Goal: Task Accomplishment & Management: Use online tool/utility

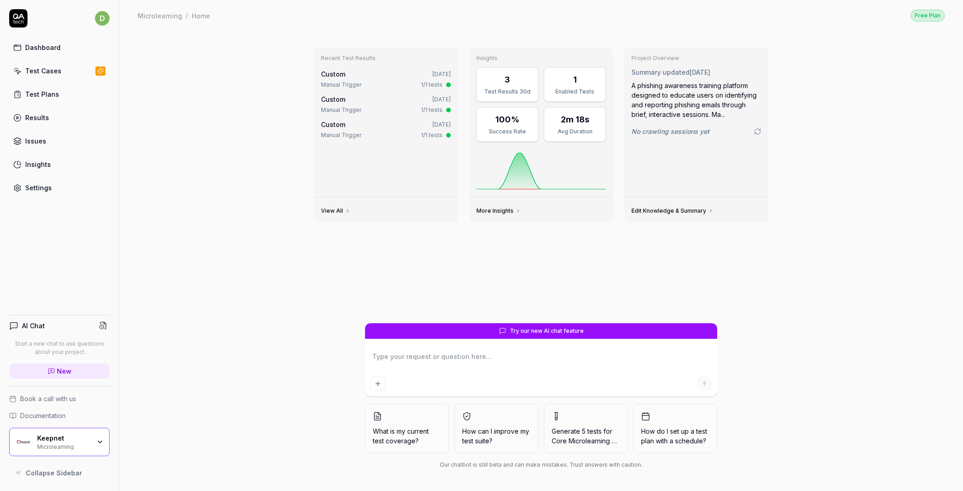
type textarea "*"
click at [269, 325] on div "Recent Test Results Custom [DATE] Manual Trigger 1/1 tests Custom [DATE] Manual…" at bounding box center [541, 261] width 844 height 461
click at [87, 442] on div "Keepnet" at bounding box center [63, 438] width 53 height 8
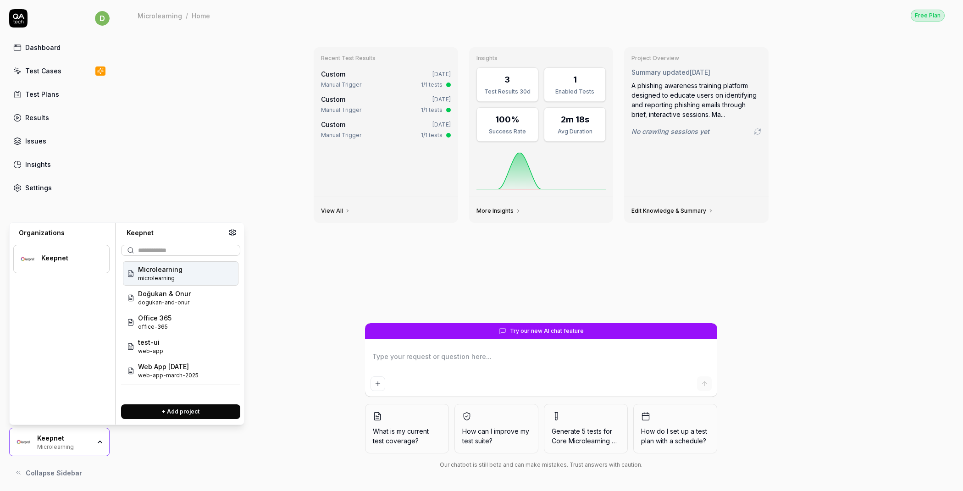
click at [81, 86] on link "Test Plans" at bounding box center [59, 94] width 100 height 18
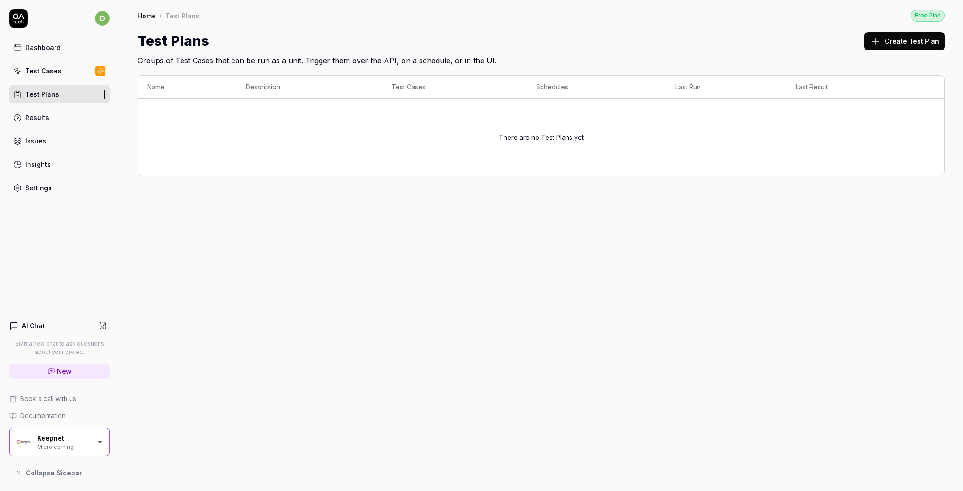
click at [63, 73] on link "Test Cases" at bounding box center [59, 71] width 100 height 18
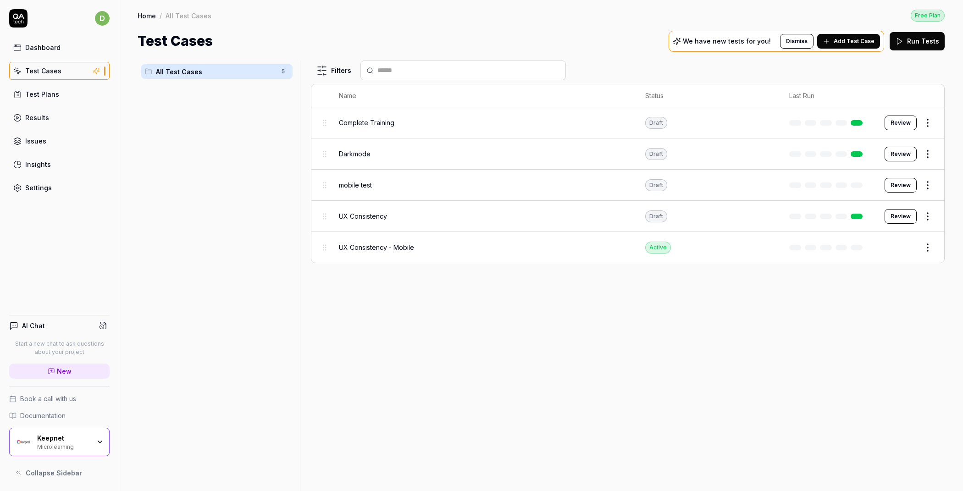
click at [54, 139] on link "Issues" at bounding box center [59, 141] width 100 height 18
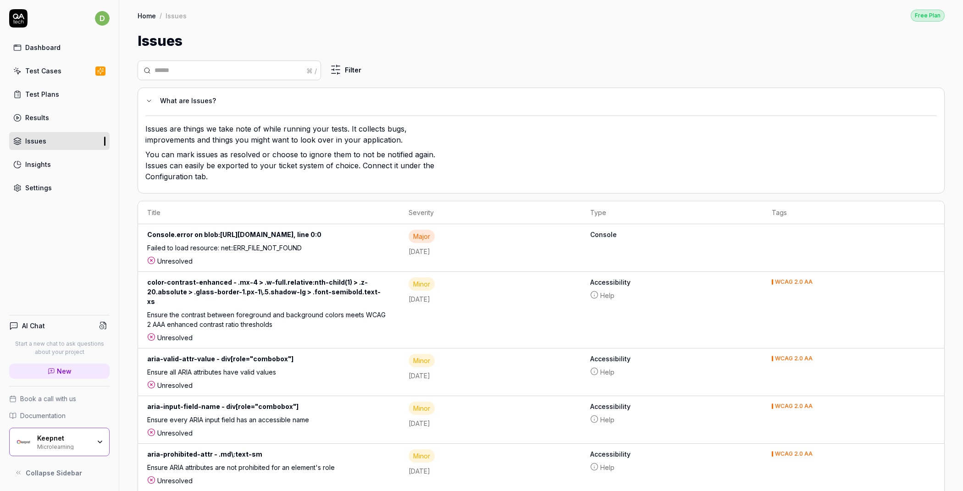
click at [56, 119] on link "Results" at bounding box center [59, 118] width 100 height 18
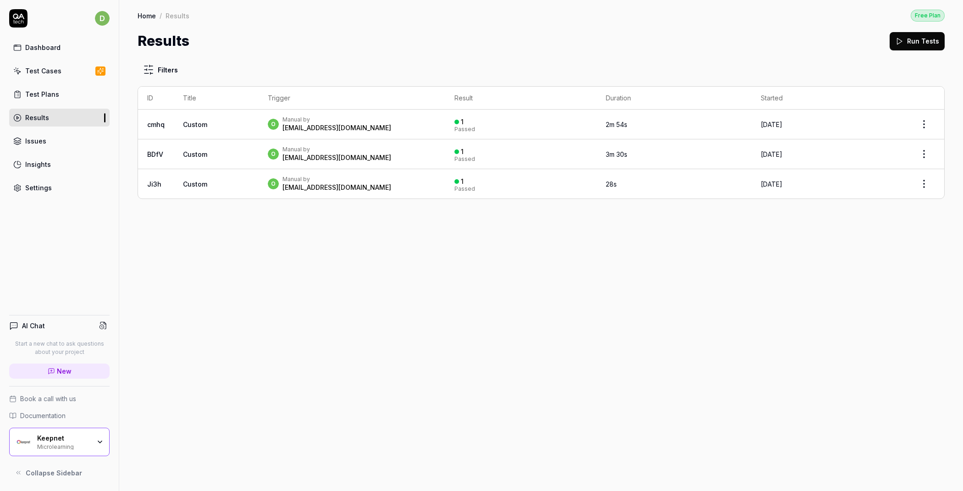
click at [82, 445] on div "Microlearning" at bounding box center [63, 446] width 53 height 7
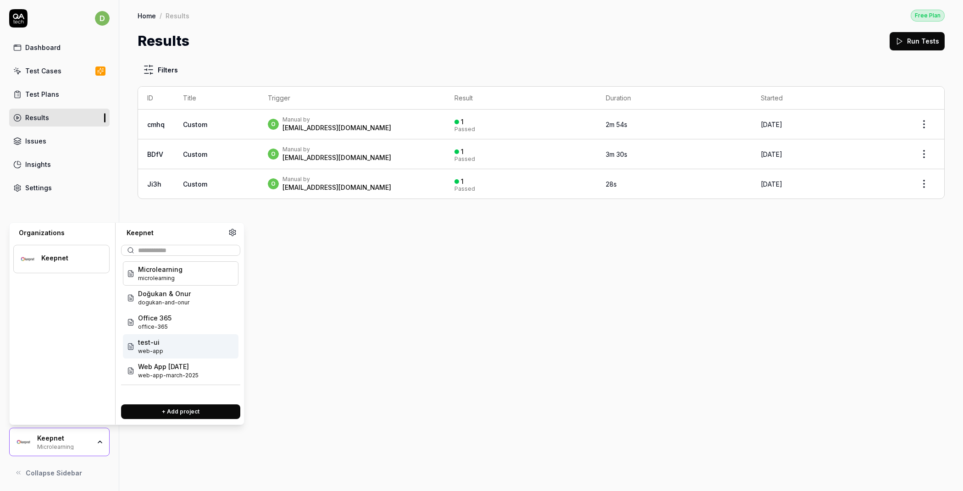
click at [167, 342] on div "test-ui web-app" at bounding box center [181, 346] width 116 height 24
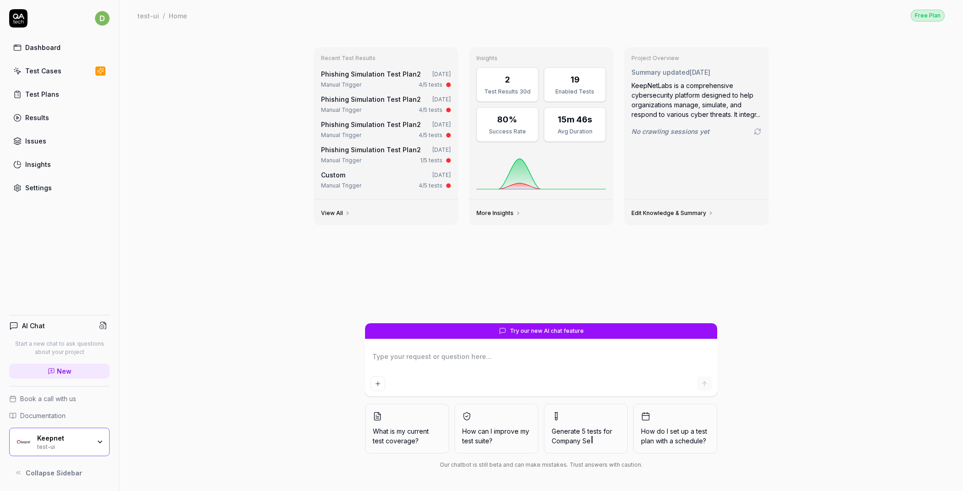
click at [71, 74] on link "Test Cases" at bounding box center [59, 71] width 100 height 18
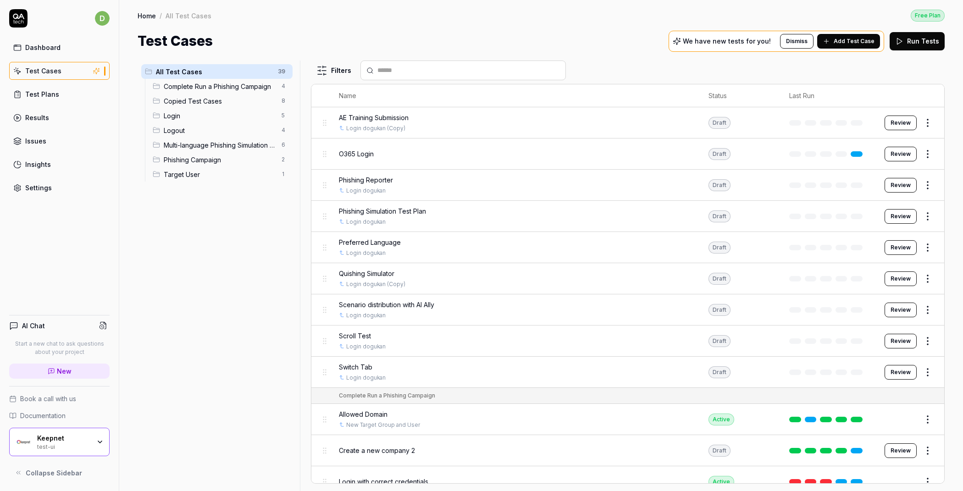
click at [67, 99] on link "Test Plans" at bounding box center [59, 94] width 100 height 18
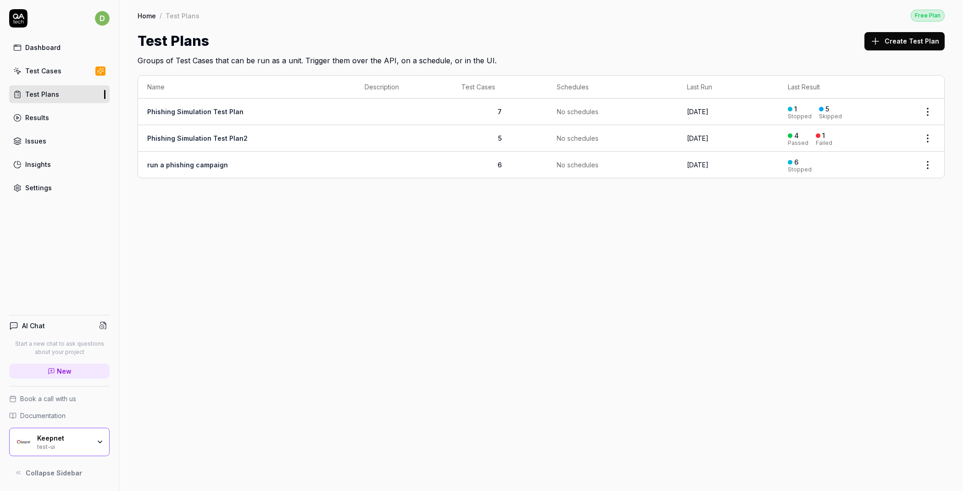
click at [252, 112] on td "Phishing Simulation Test Plan" at bounding box center [246, 112] width 217 height 27
click at [211, 136] on link "Phishing Simulation Test Plan2" at bounding box center [197, 138] width 100 height 8
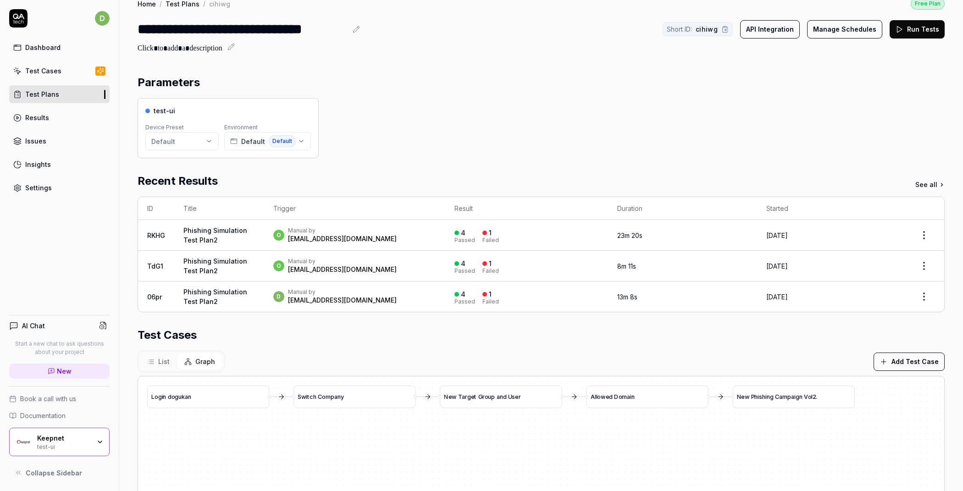
scroll to position [30, 0]
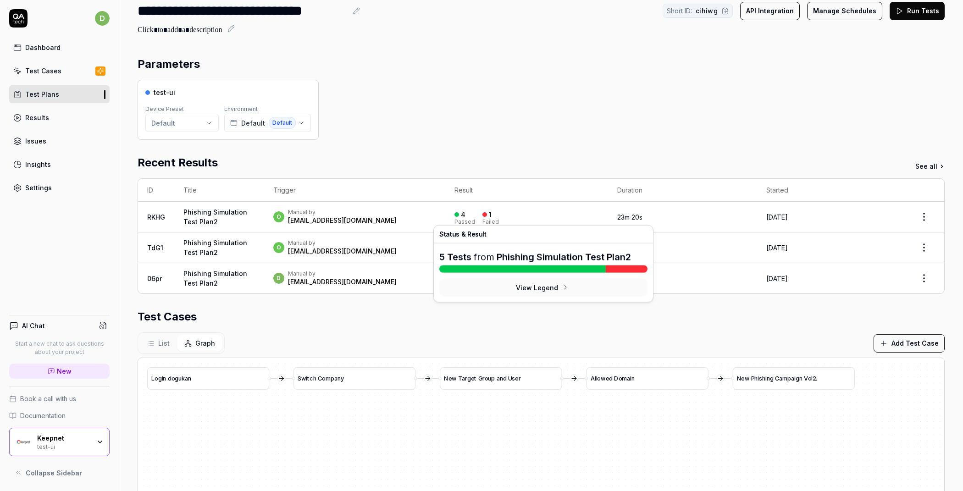
click at [499, 219] on div "Failed" at bounding box center [491, 222] width 17 height 6
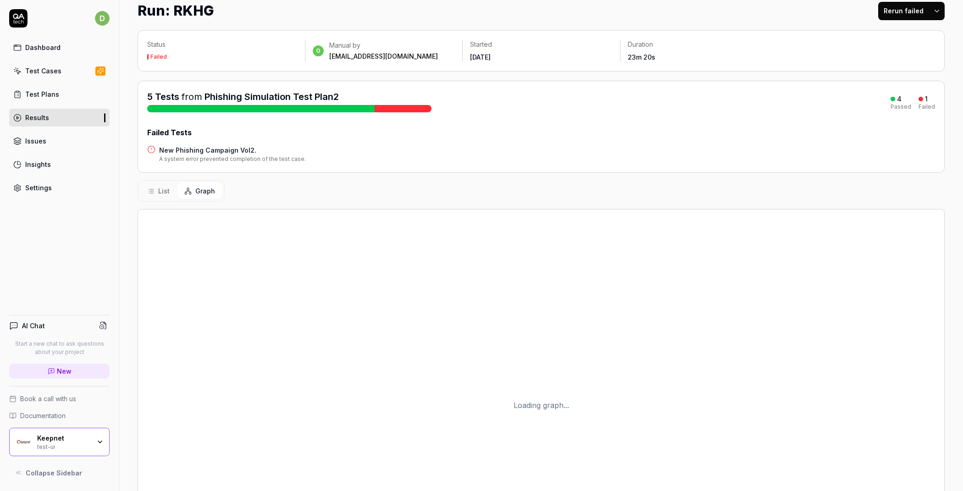
scroll to position [158, 0]
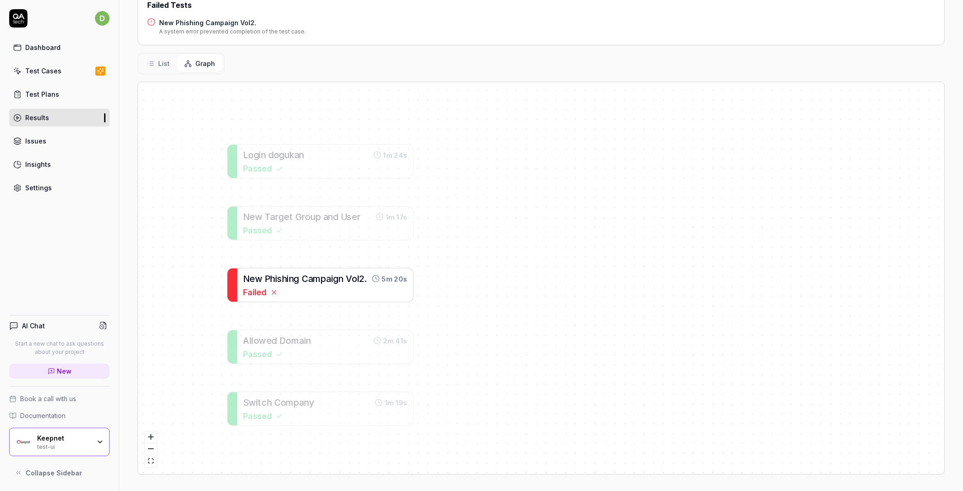
click at [274, 274] on div "N e w P h i s h i n g C a m p a i g n V o l 2 ." at bounding box center [304, 278] width 123 height 13
click at [260, 296] on span "Failed" at bounding box center [255, 292] width 23 height 12
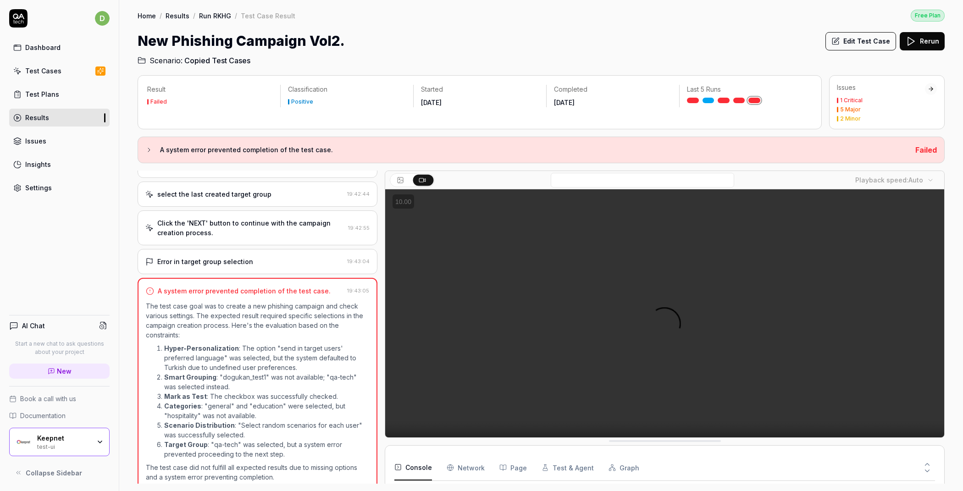
scroll to position [341, 0]
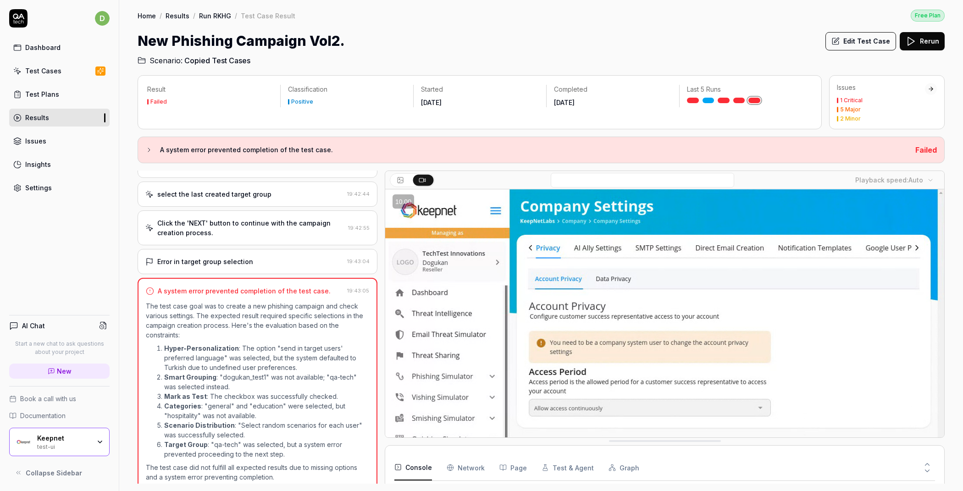
click at [38, 97] on div "Test Plans" at bounding box center [42, 94] width 34 height 10
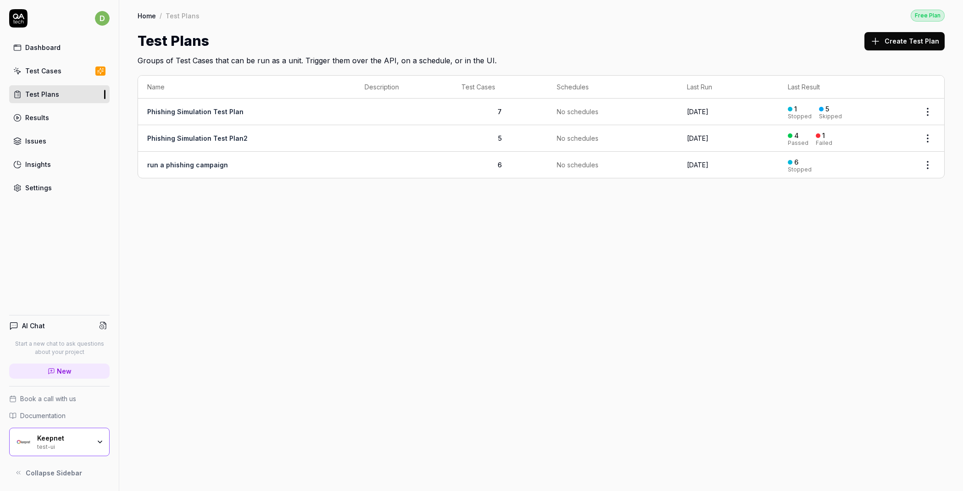
click at [228, 134] on link "Phishing Simulation Test Plan2" at bounding box center [197, 138] width 100 height 8
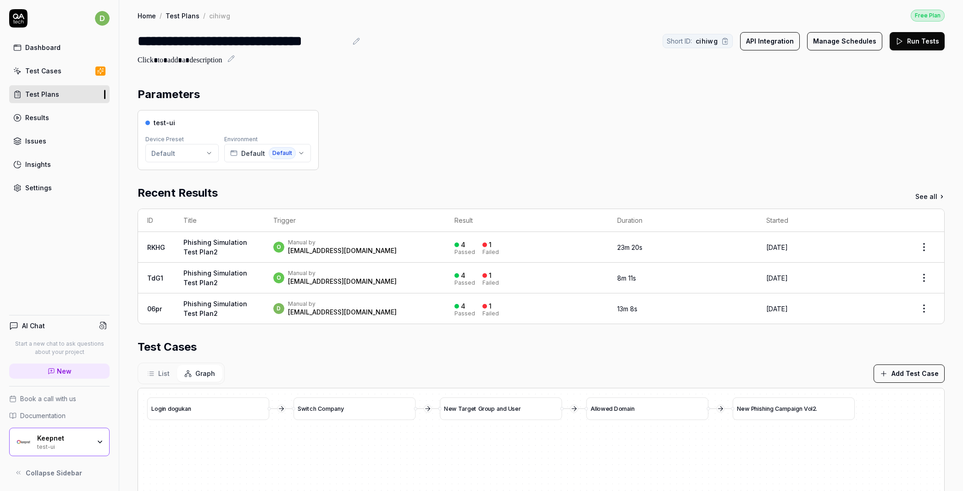
click at [166, 369] on span "List" at bounding box center [163, 374] width 11 height 10
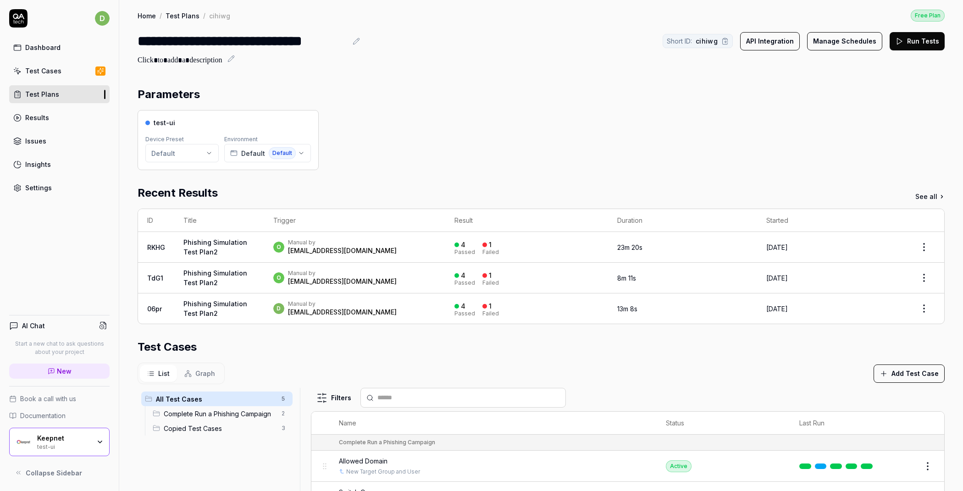
click at [908, 45] on button "Run Tests" at bounding box center [917, 41] width 55 height 18
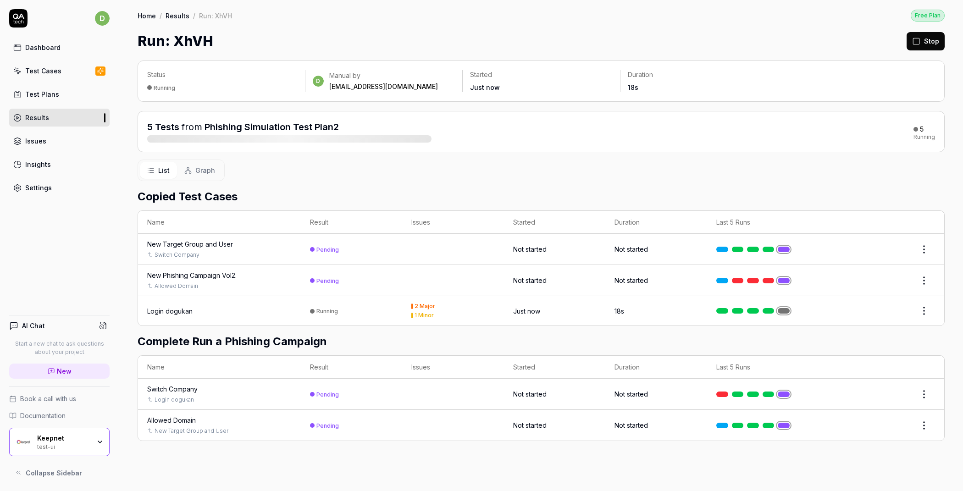
click at [257, 310] on div "Login dogukan" at bounding box center [219, 311] width 144 height 10
click at [358, 308] on td "Running" at bounding box center [352, 310] width 102 height 29
click at [338, 309] on td "Running" at bounding box center [352, 310] width 102 height 29
click at [184, 310] on div "Login dogukan" at bounding box center [169, 311] width 45 height 10
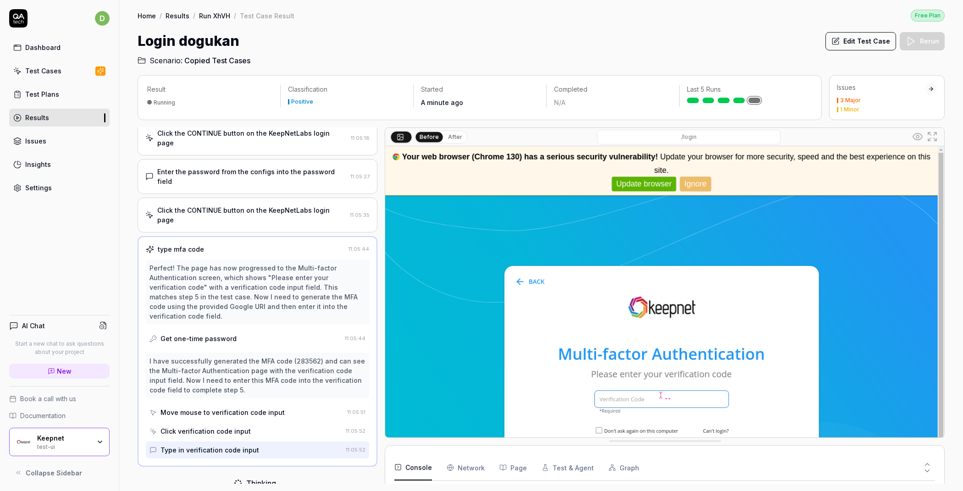
scroll to position [78, 0]
click at [450, 138] on button "After" at bounding box center [455, 137] width 22 height 10
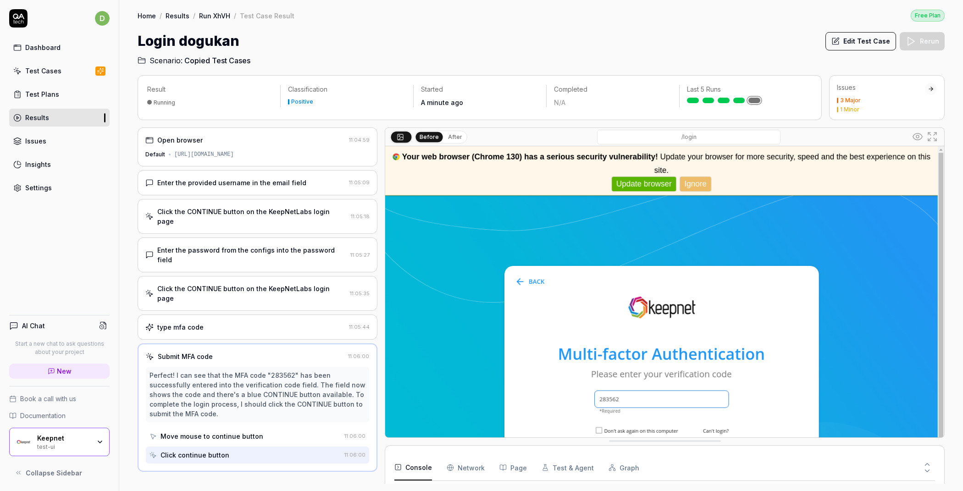
scroll to position [172, 0]
click at [449, 138] on button "After" at bounding box center [455, 137] width 22 height 10
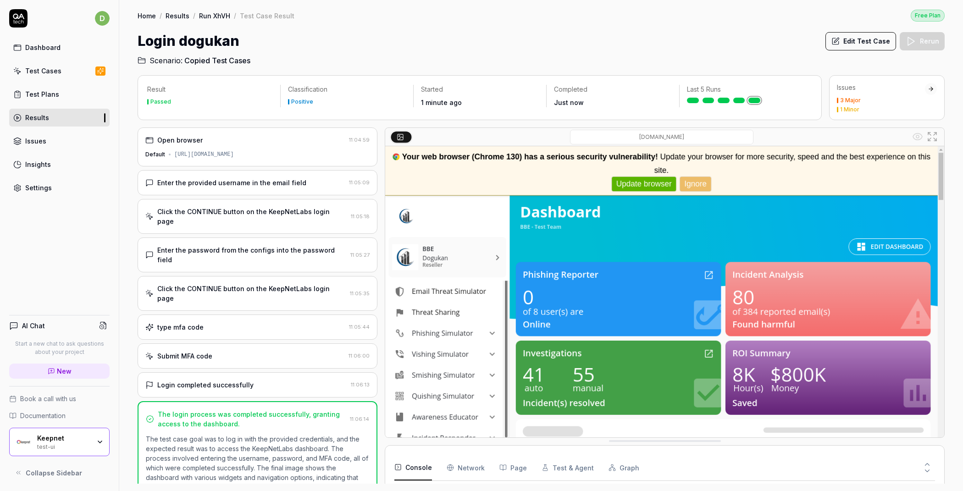
click at [72, 100] on link "Test Plans" at bounding box center [59, 94] width 100 height 18
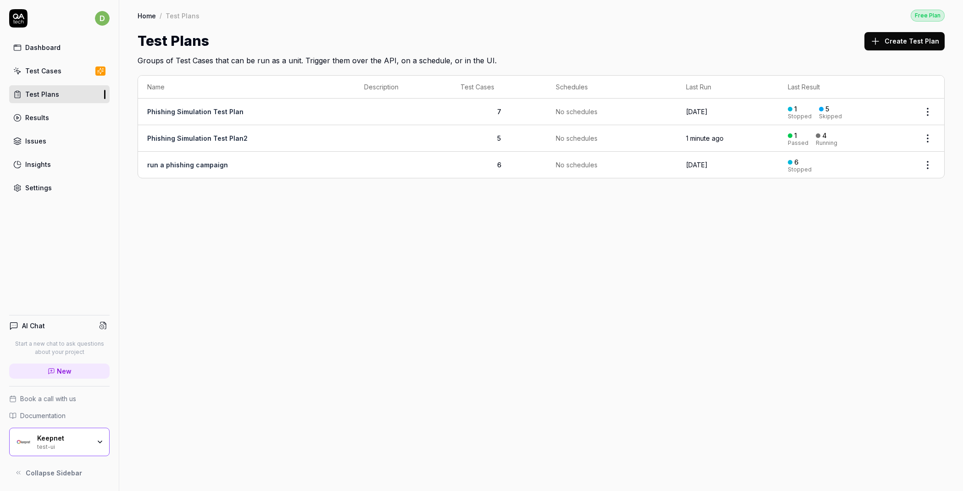
click at [221, 141] on td "Phishing Simulation Test Plan2" at bounding box center [246, 138] width 217 height 27
click at [222, 138] on link "Phishing Simulation Test Plan2" at bounding box center [197, 138] width 100 height 8
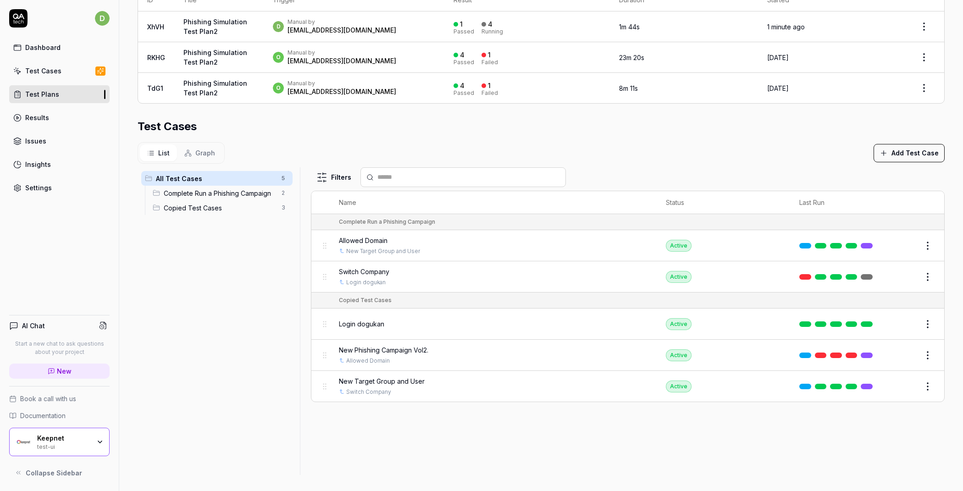
scroll to position [192, 0]
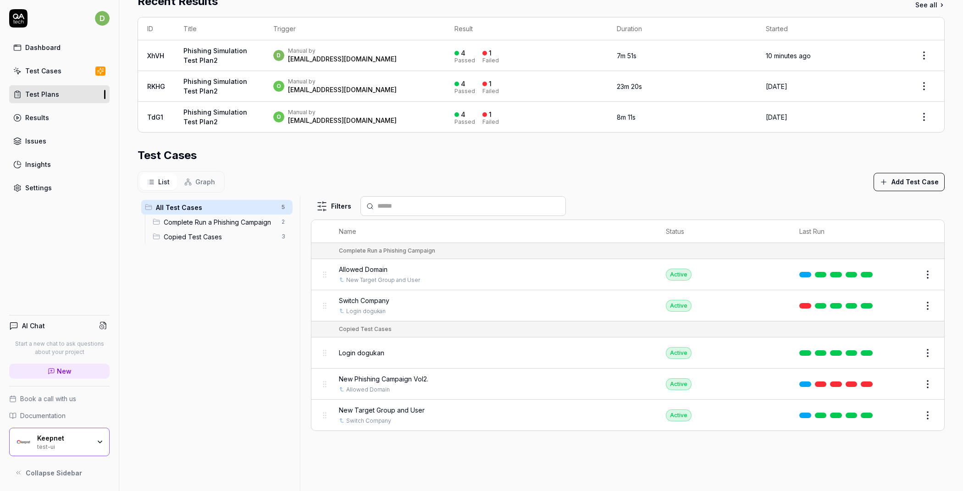
click at [409, 380] on span "New Phishing Campaign Vol2." at bounding box center [383, 379] width 89 height 10
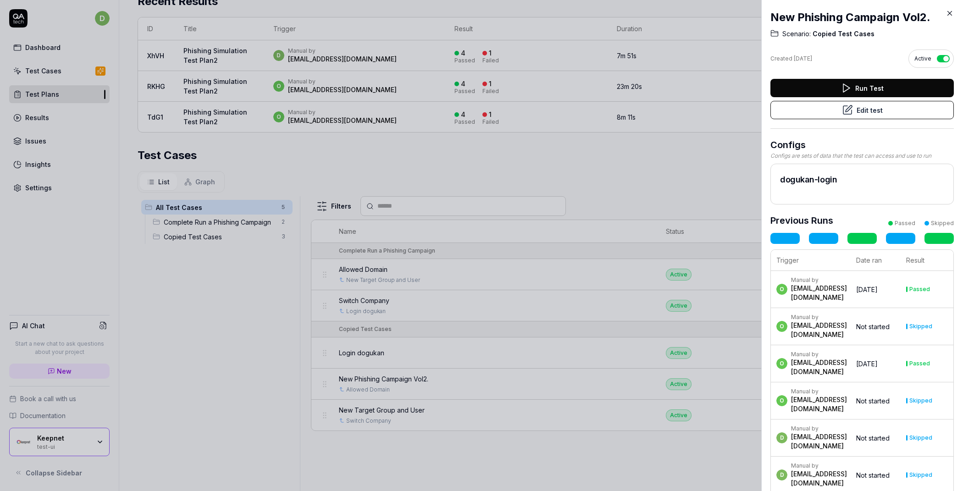
click at [950, 11] on icon at bounding box center [950, 13] width 8 height 8
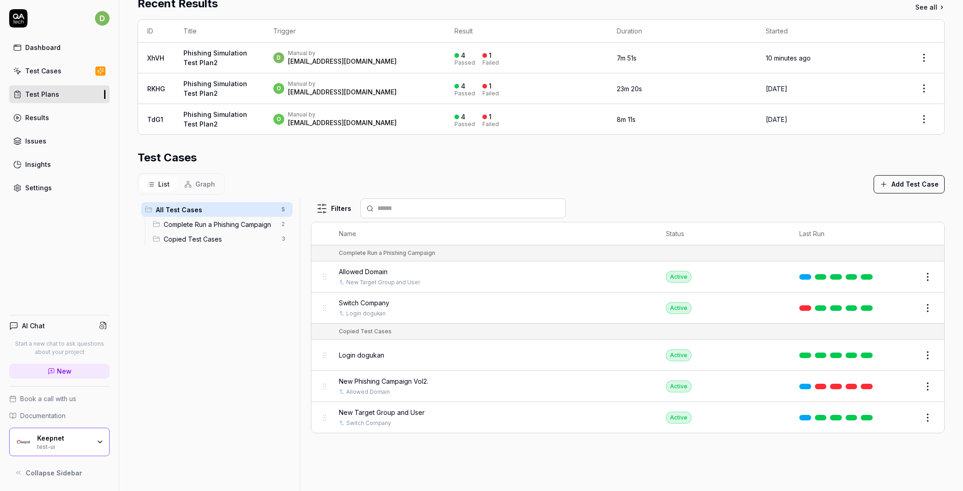
scroll to position [189, 0]
click at [861, 384] on link at bounding box center [867, 387] width 12 height 6
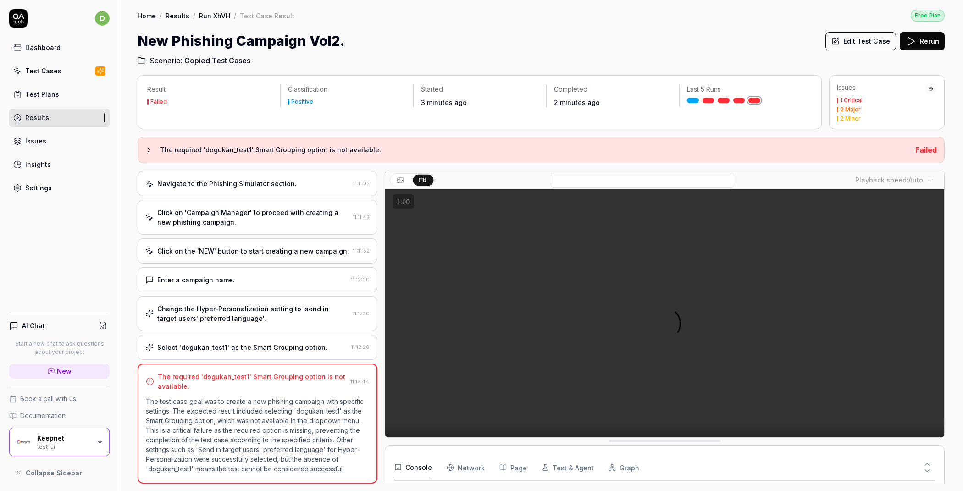
scroll to position [154, 0]
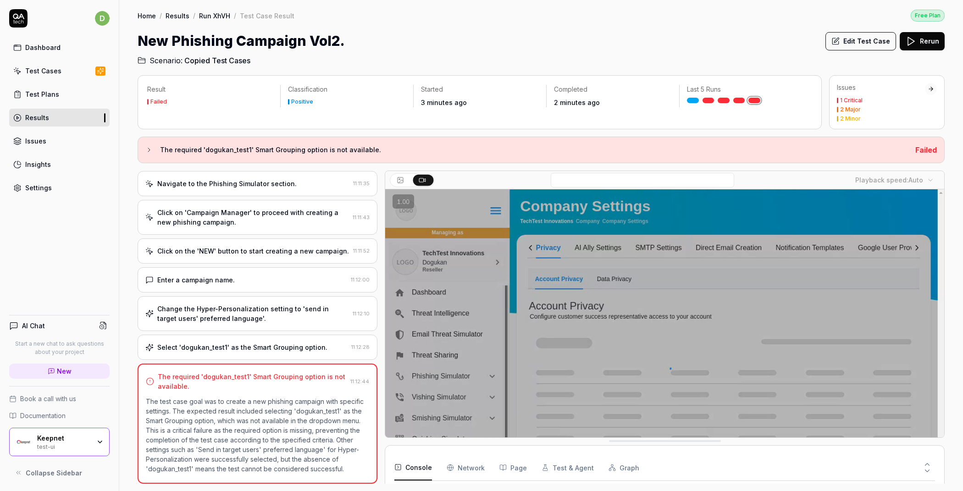
click at [229, 335] on div "Select 'dogukan_test1' as the Smart Grouping option. 11:12:28" at bounding box center [258, 347] width 240 height 25
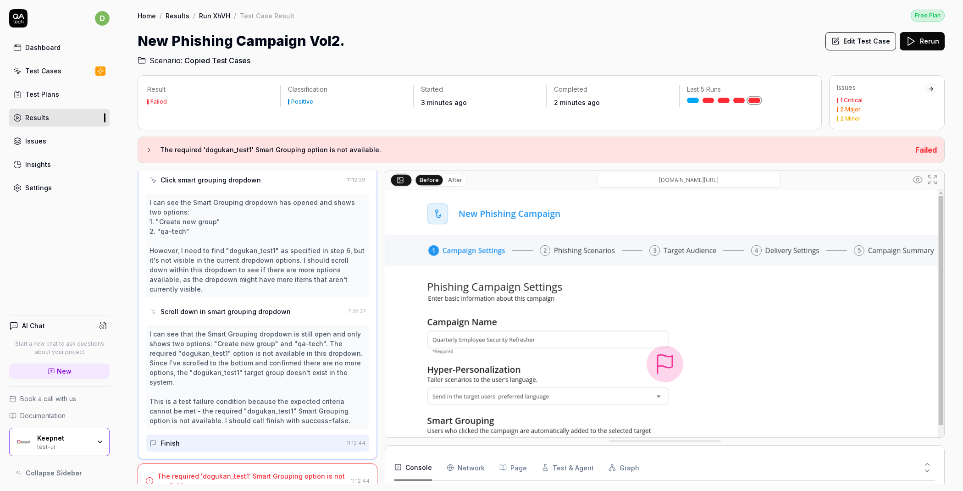
scroll to position [319, 0]
click at [221, 463] on div "The required 'dogukan_test1' Smart Grouping option is not available. 11:12:44" at bounding box center [258, 480] width 240 height 35
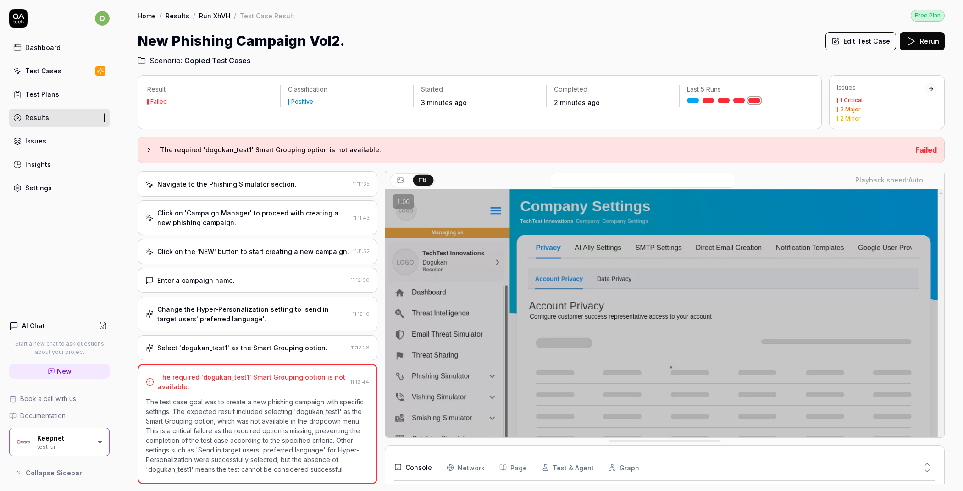
scroll to position [48, 0]
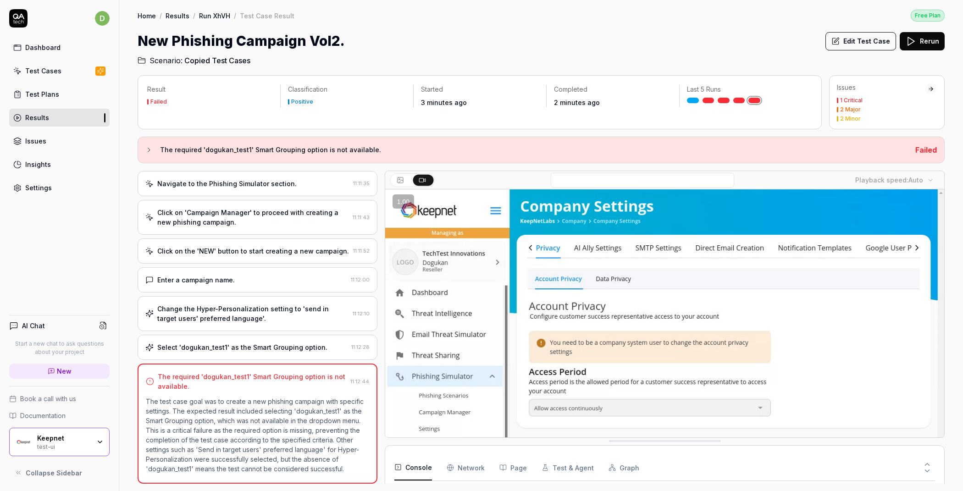
click at [66, 98] on link "Test Plans" at bounding box center [59, 94] width 100 height 18
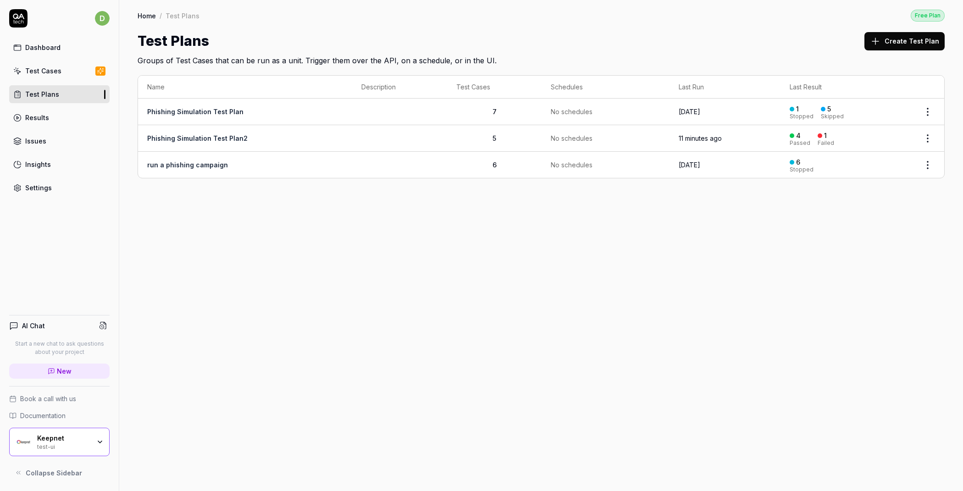
click at [205, 139] on link "Phishing Simulation Test Plan2" at bounding box center [197, 138] width 100 height 8
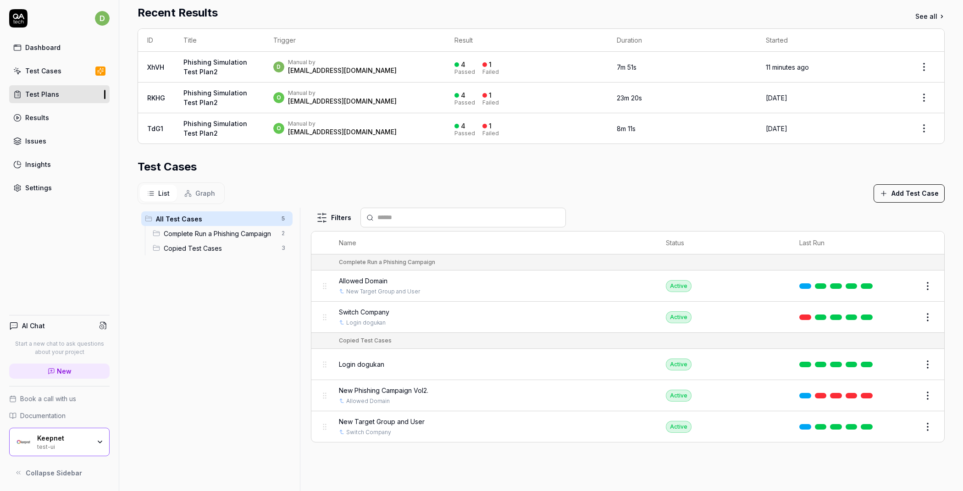
scroll to position [195, 0]
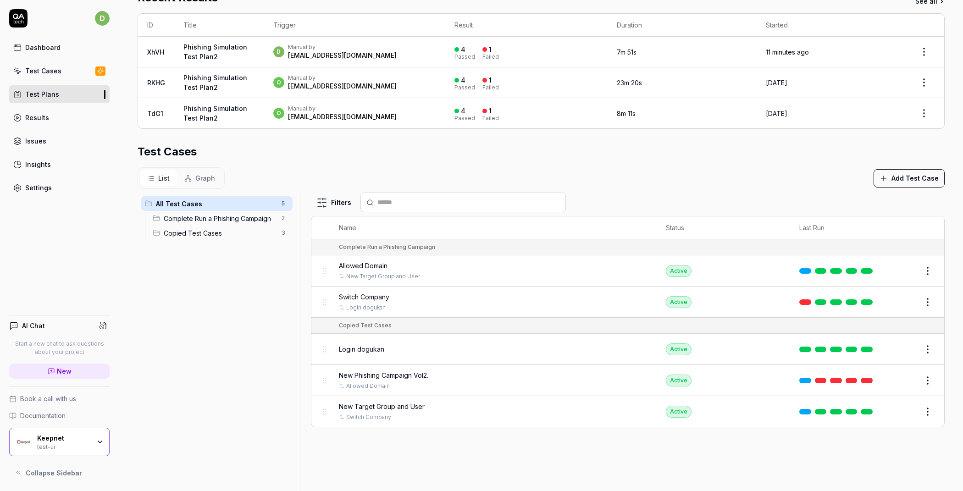
click at [893, 180] on button "Add Test Case" at bounding box center [909, 178] width 71 height 18
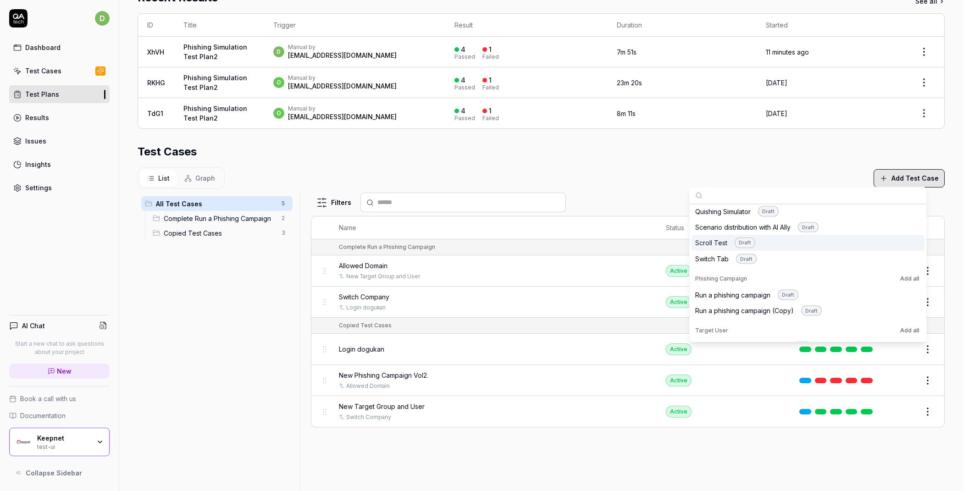
scroll to position [627, 0]
click at [777, 290] on div "Run a phishing campaign Draft" at bounding box center [746, 295] width 103 height 11
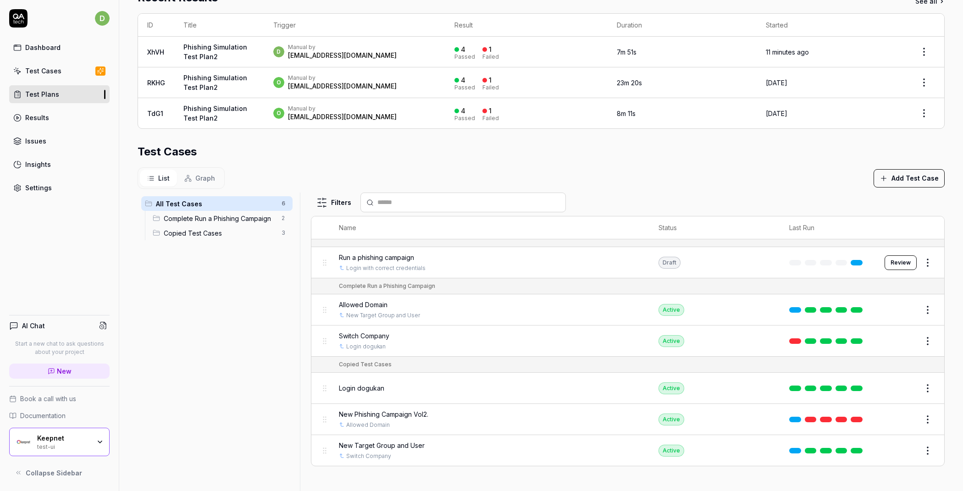
click at [256, 303] on div "All Test Cases 6 Complete Run a Phishing Campaign 2 Copied Test Cases 3" at bounding box center [217, 341] width 159 height 297
click at [901, 261] on button "Review" at bounding box center [901, 262] width 32 height 15
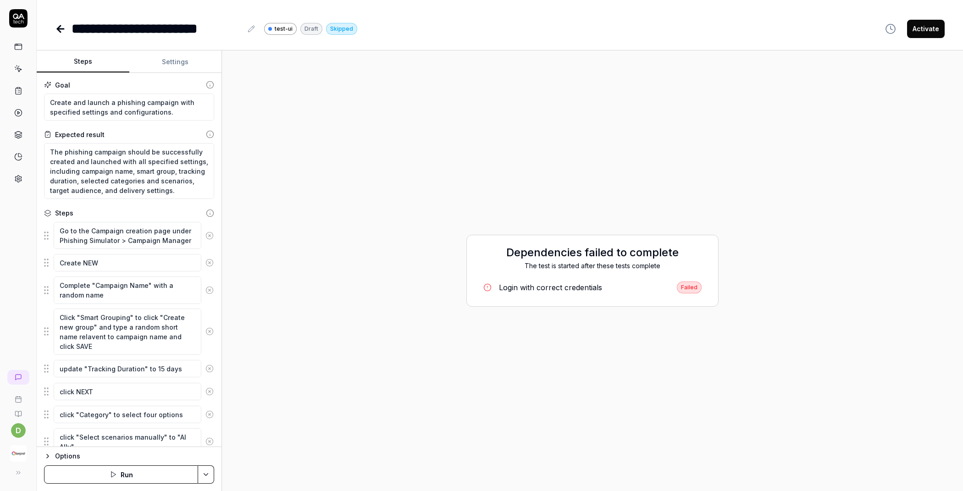
type textarea "*"
click at [21, 91] on icon at bounding box center [19, 91] width 6 height 6
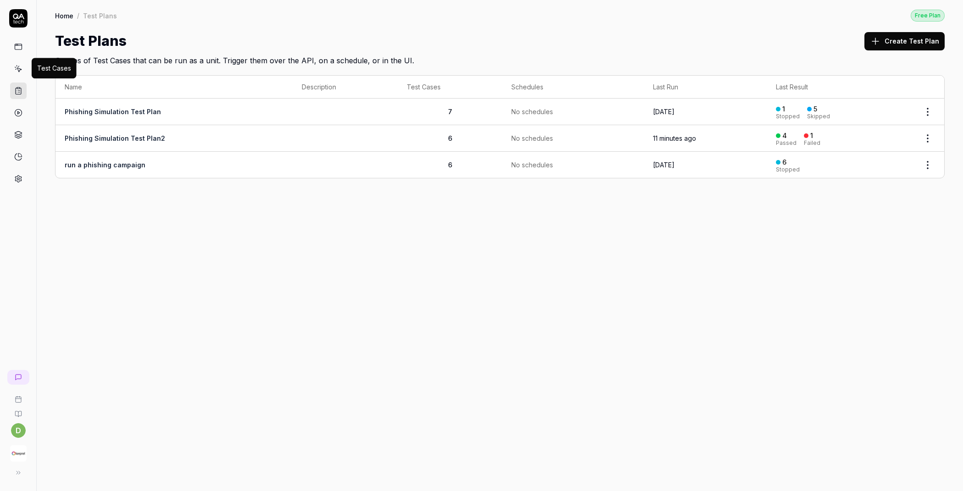
click at [21, 70] on icon at bounding box center [18, 69] width 8 height 8
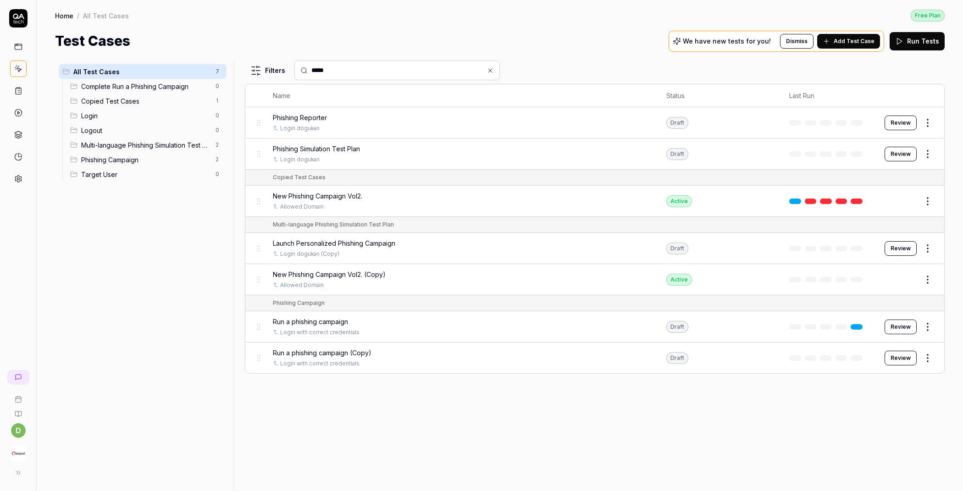
type input "*****"
click at [331, 320] on span "Run a phishing campaign" at bounding box center [310, 322] width 75 height 10
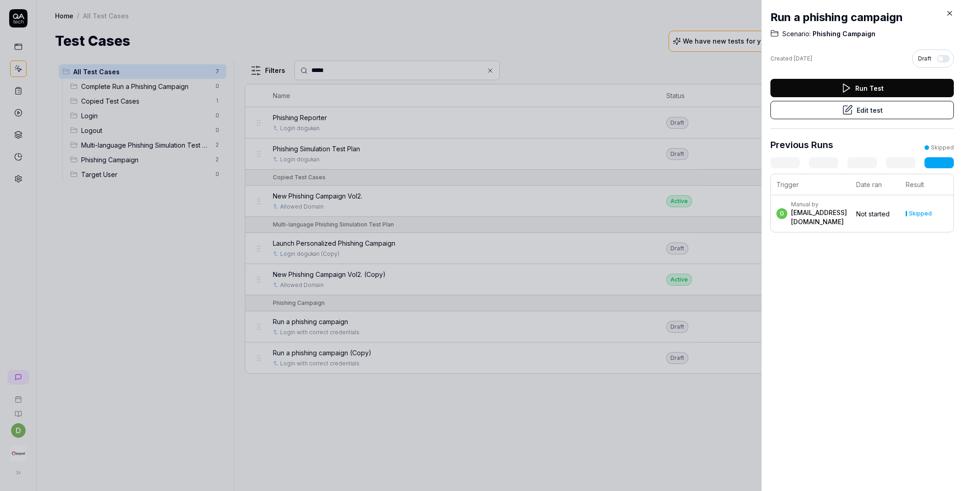
click at [853, 111] on button "Edit test" at bounding box center [862, 110] width 183 height 18
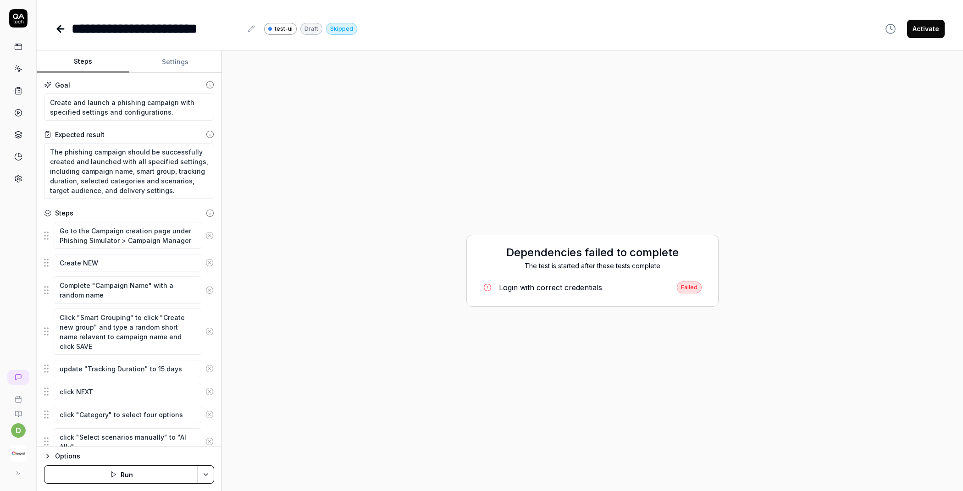
type textarea "*"
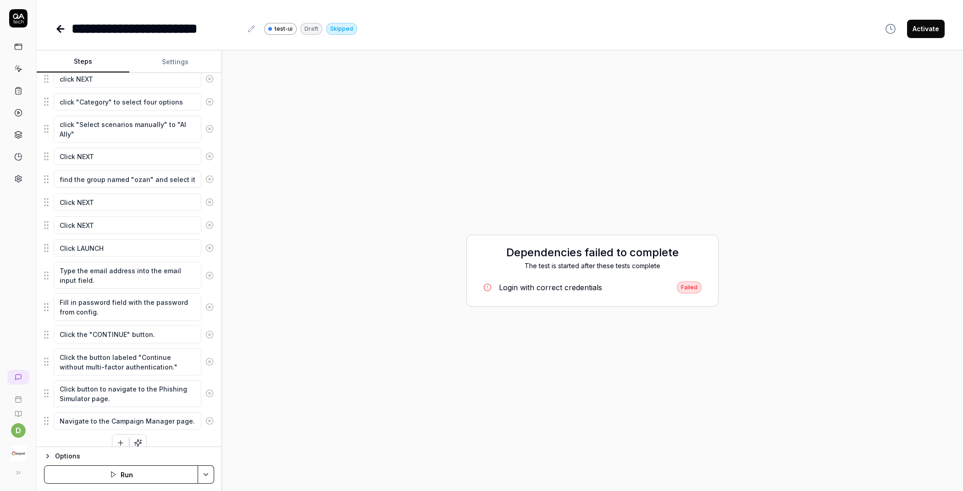
scroll to position [317, 0]
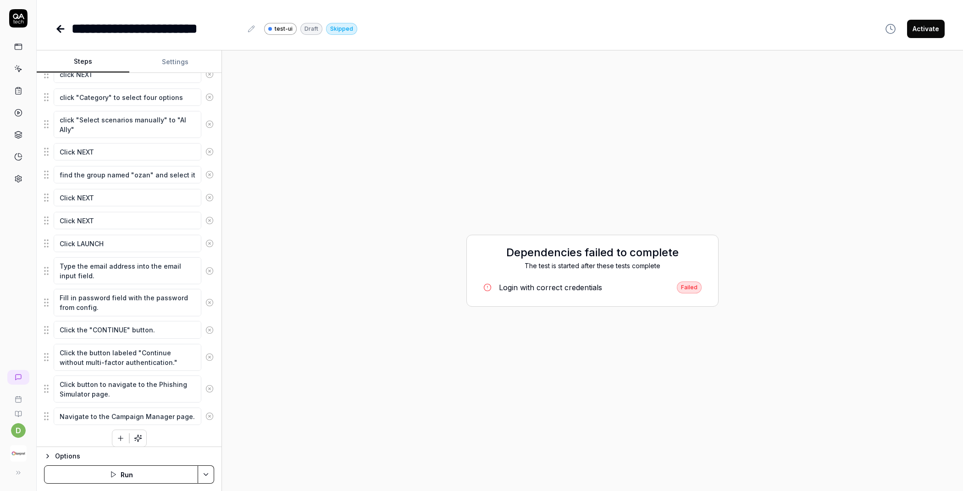
click at [19, 71] on icon at bounding box center [19, 70] width 4 height 4
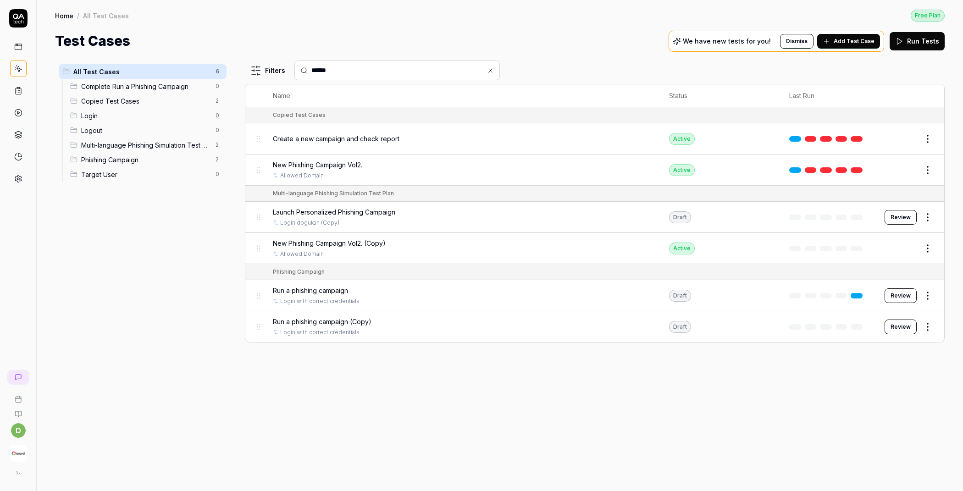
type input "******"
click at [354, 140] on span "Create a new campaign and check report" at bounding box center [336, 139] width 127 height 10
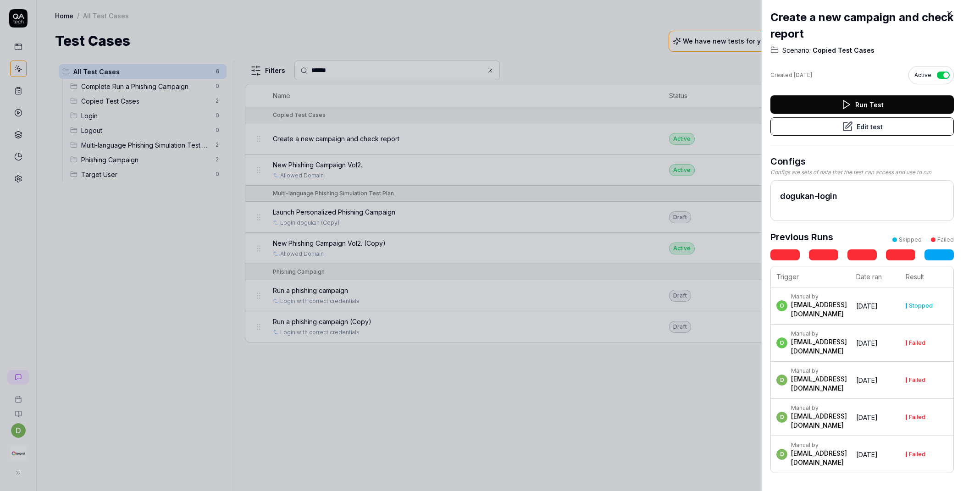
click at [888, 125] on button "Edit test" at bounding box center [862, 126] width 183 height 18
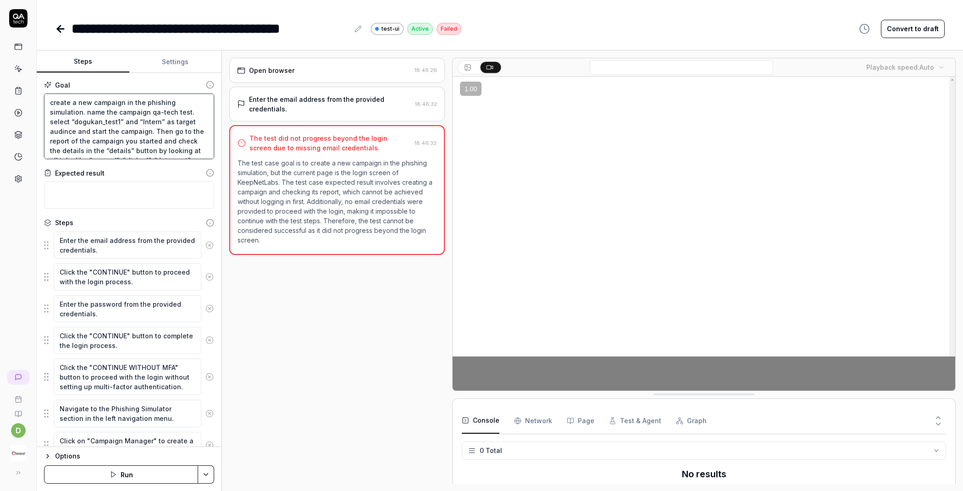
drag, startPoint x: 85, startPoint y: 111, endPoint x: 133, endPoint y: 120, distance: 49.0
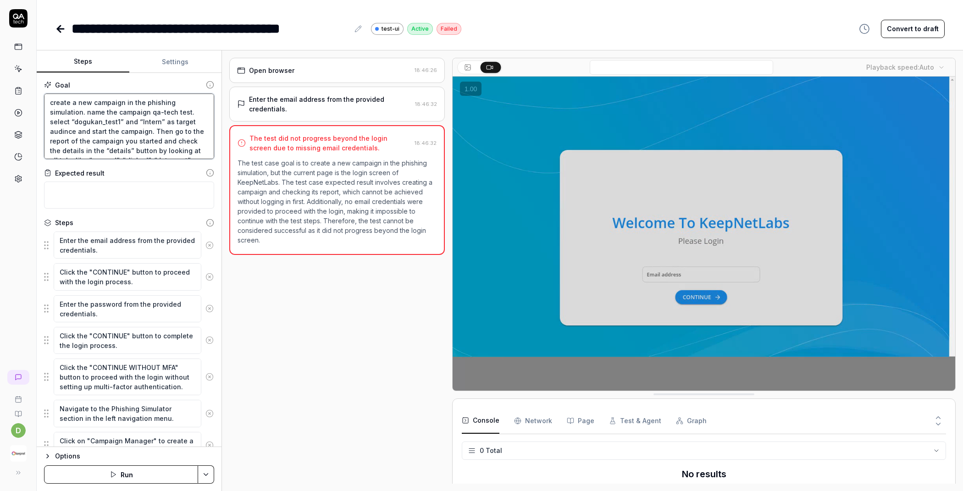
click at [133, 120] on textarea "create a new campaign in the phishing simulation. name the campaign qa-tech tes…" at bounding box center [129, 127] width 170 height 66
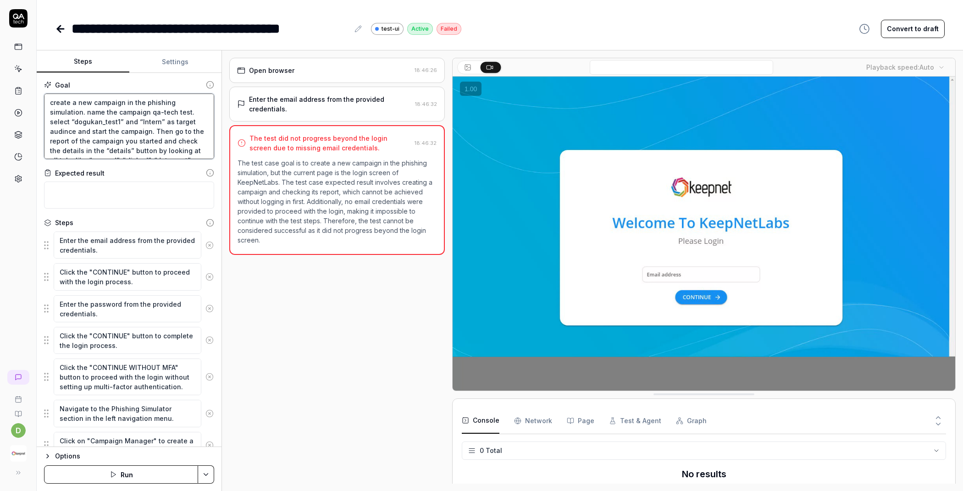
click at [138, 116] on textarea "create a new campaign in the phishing simulation. name the campaign qa-tech tes…" at bounding box center [129, 127] width 170 height 66
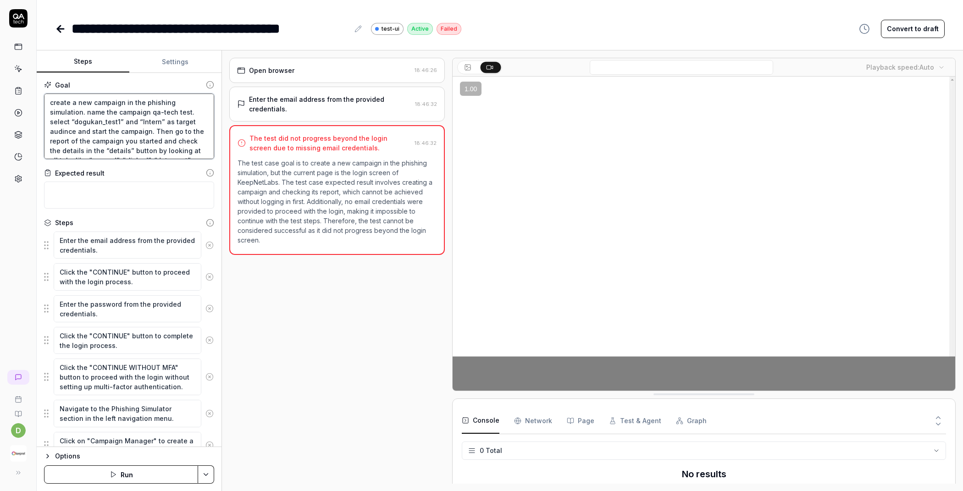
drag, startPoint x: 188, startPoint y: 111, endPoint x: 87, endPoint y: 111, distance: 100.9
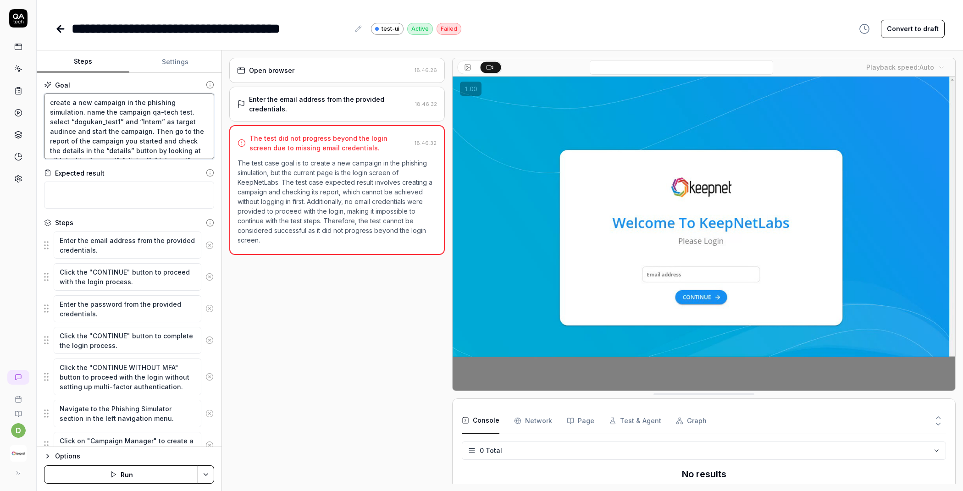
click at [87, 111] on textarea "create a new campaign in the phishing simulation. name the campaign qa-tech tes…" at bounding box center [129, 127] width 170 height 66
type textarea "*"
type textarea "create a new campaign in the phishing simulation. select “dogukan_test1” and “I…"
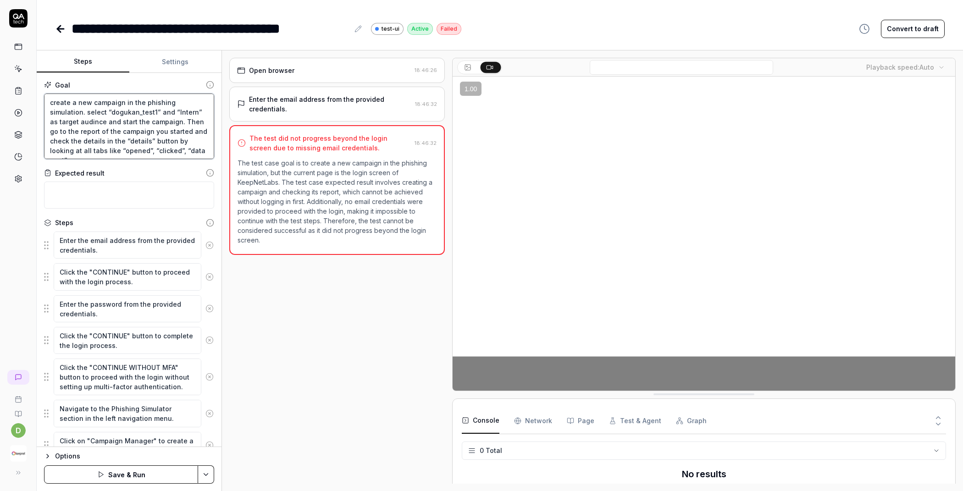
type textarea "*"
type textarea "create a new campaign in the phishing [DOMAIN_NAME] “dogukan_test1” and “Intern…"
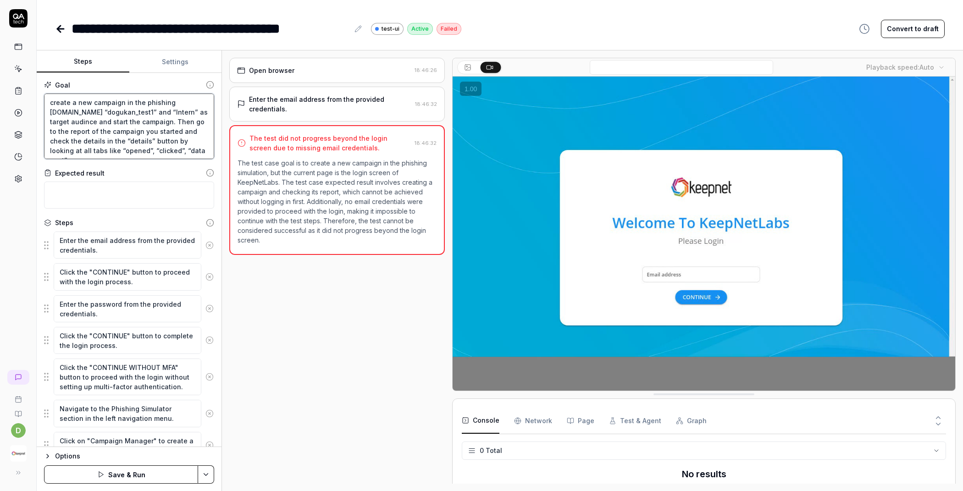
drag, startPoint x: 104, startPoint y: 112, endPoint x: 165, endPoint y: 112, distance: 61.0
click at [165, 112] on textarea "create a new campaign in the phishing [DOMAIN_NAME] “dogukan_test1” and “Intern…" at bounding box center [129, 127] width 170 height 66
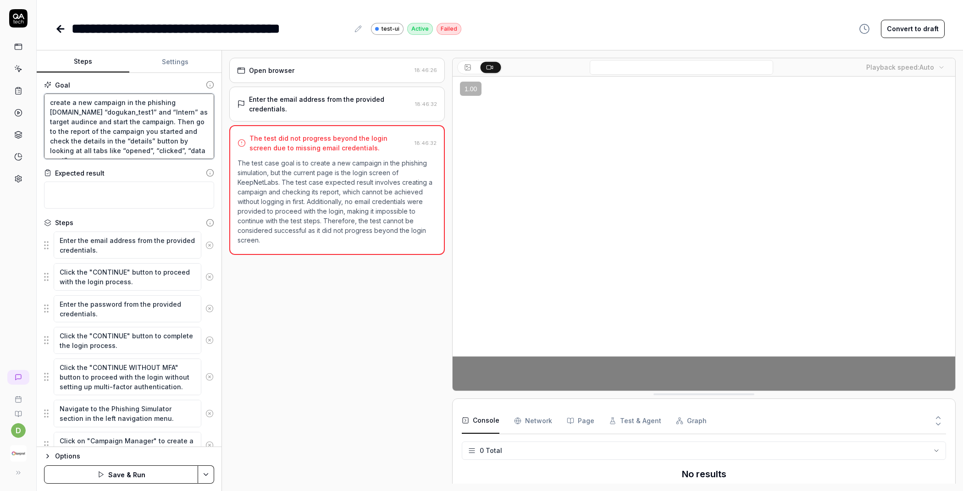
type textarea "*"
type textarea "create a new campaign in the phishing [DOMAIN_NAME] “Intern” as target audince …"
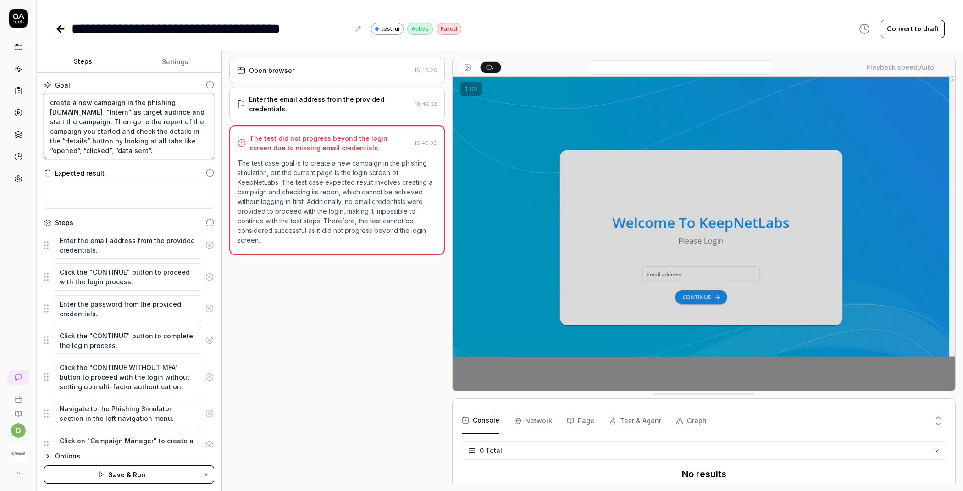
type textarea "*"
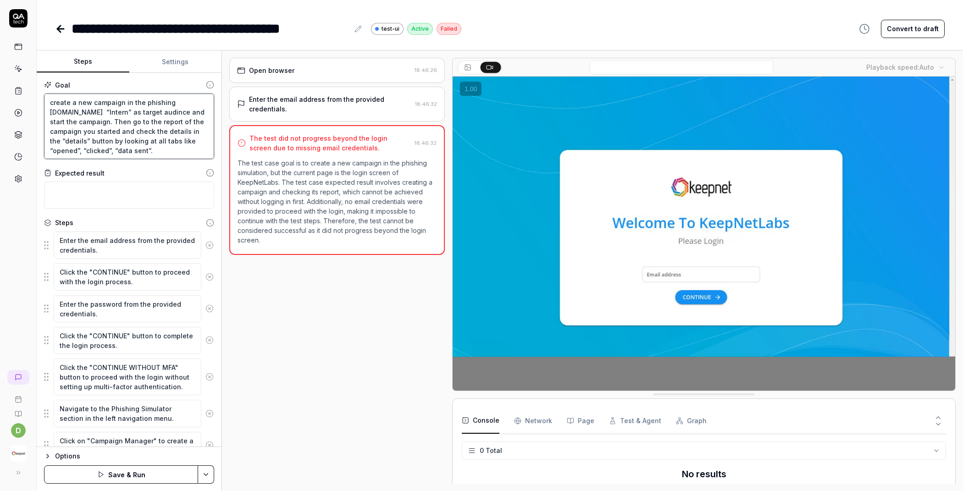
type textarea "create a new campaign in the phishing [DOMAIN_NAME] “Intern” as target audince …"
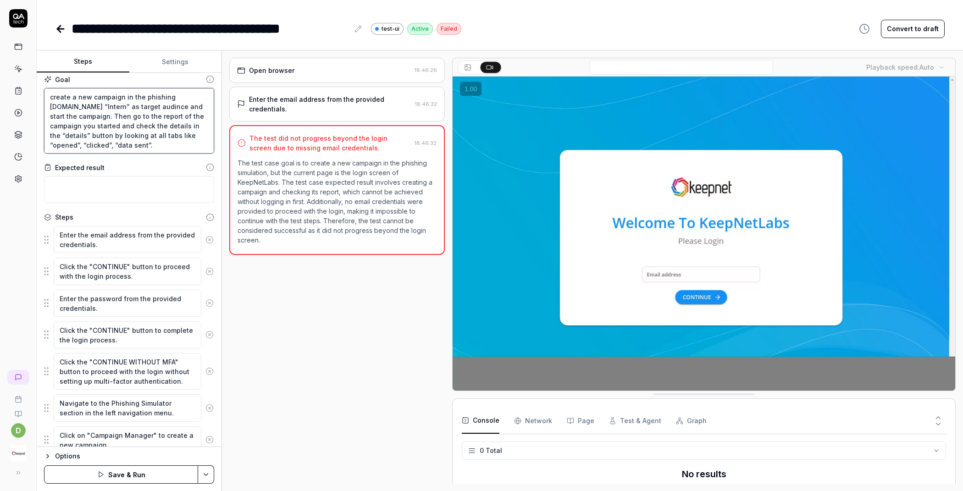
scroll to position [21, 0]
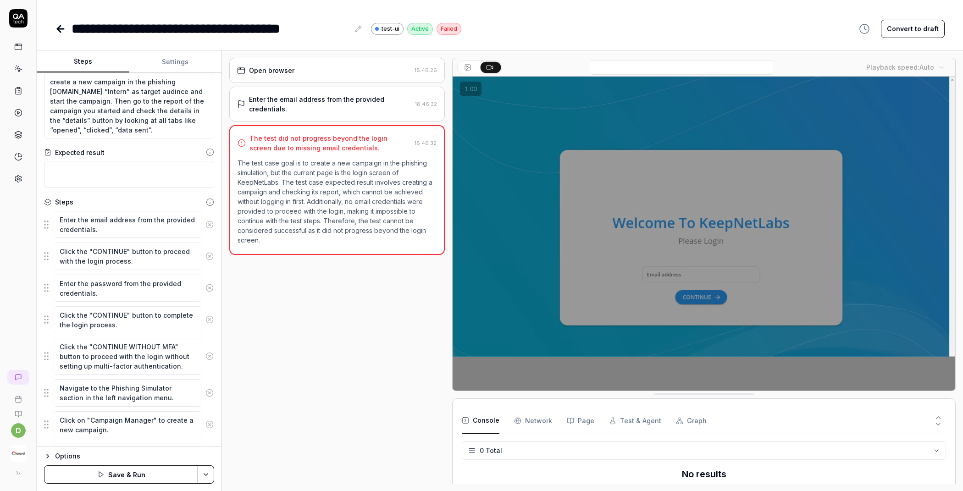
type textarea "*"
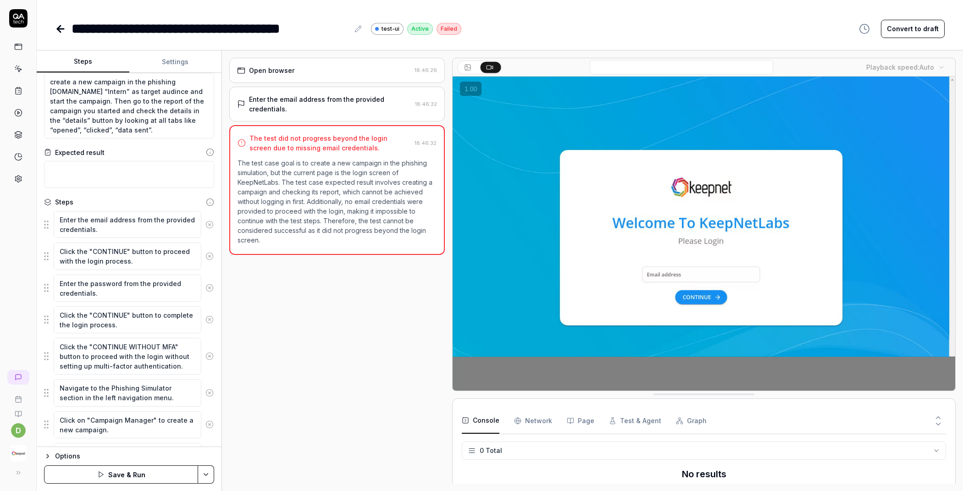
click at [173, 60] on button "Settings" at bounding box center [175, 62] width 93 height 22
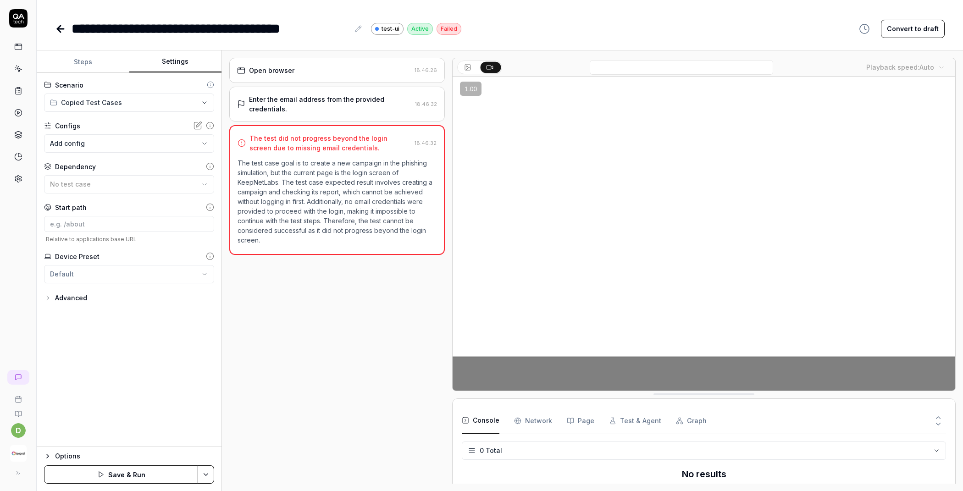
click at [98, 144] on body "**********" at bounding box center [481, 245] width 963 height 491
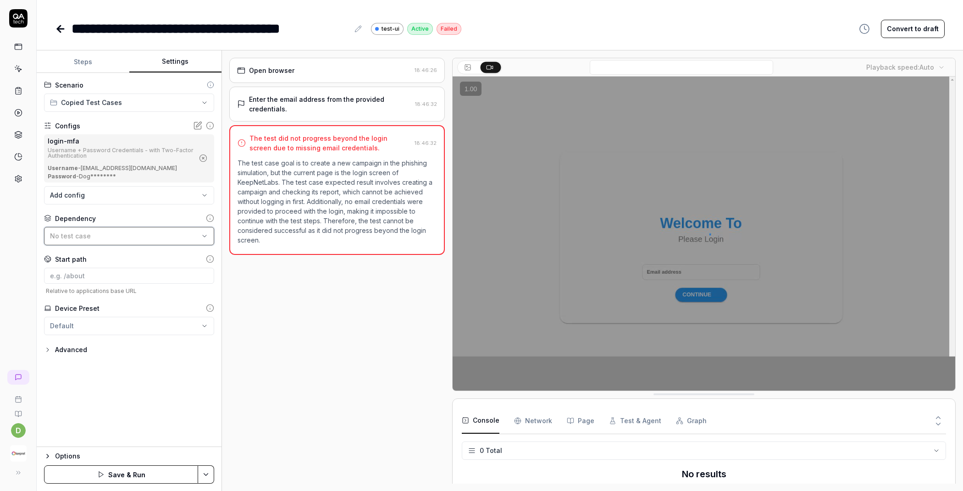
click at [116, 242] on button "No test case" at bounding box center [129, 236] width 170 height 18
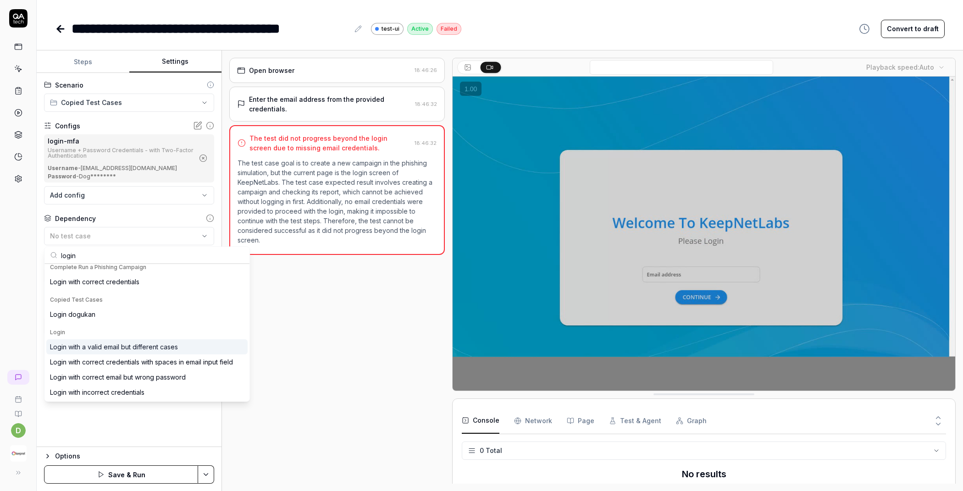
scroll to position [0, 0]
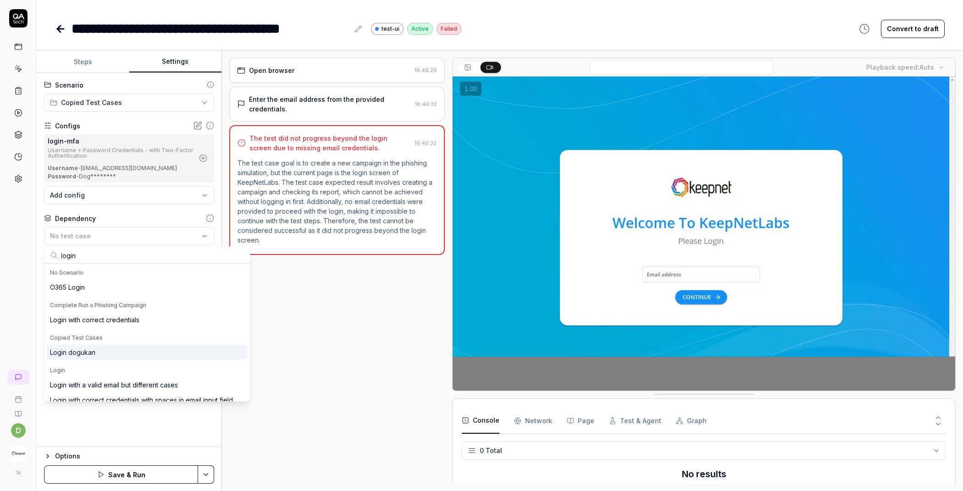
type input "login"
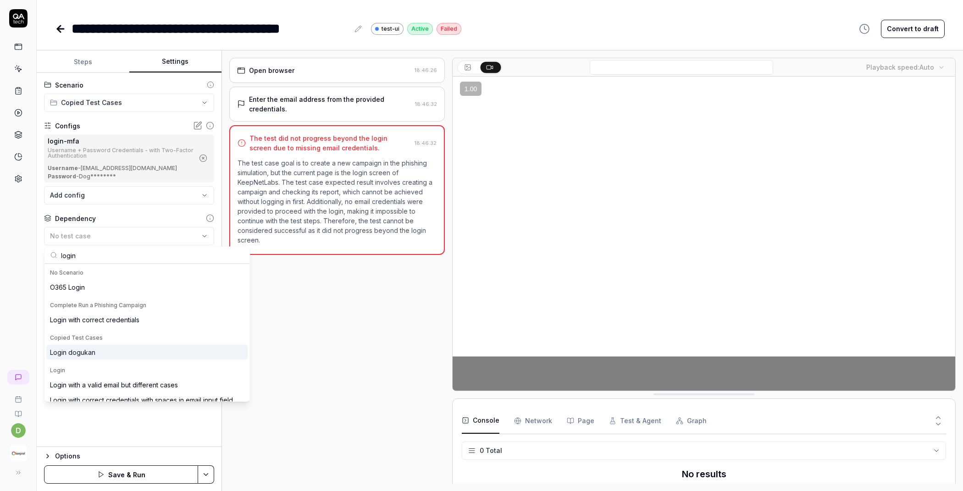
click at [82, 351] on div "Login dogukan" at bounding box center [72, 353] width 45 height 10
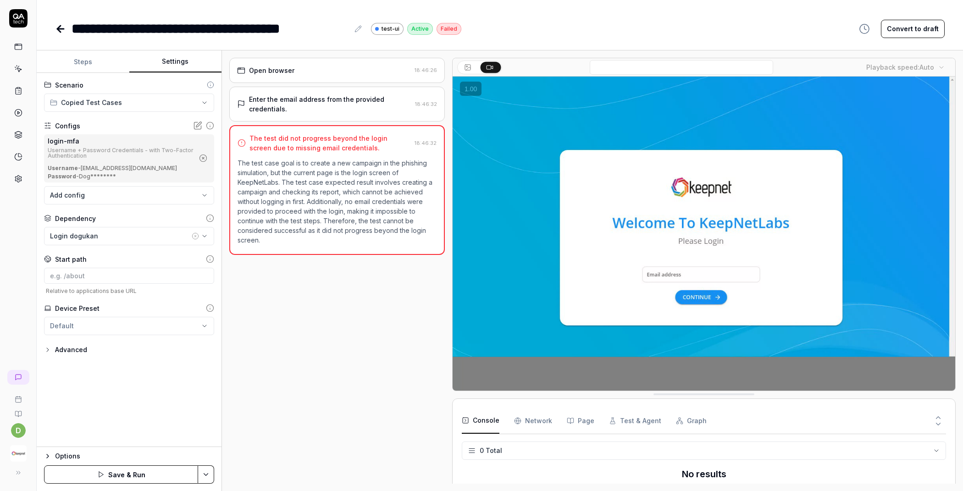
click at [144, 475] on button "Save & Run" at bounding box center [121, 475] width 154 height 18
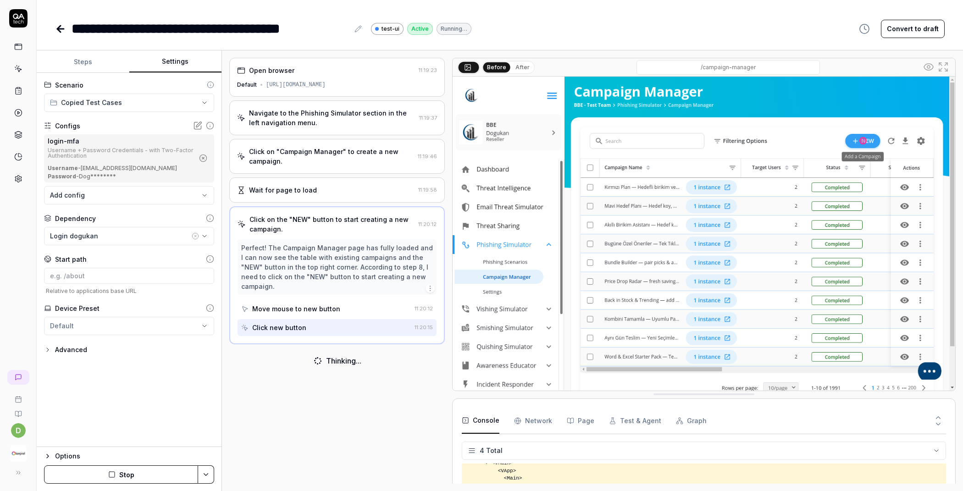
scroll to position [83, 0]
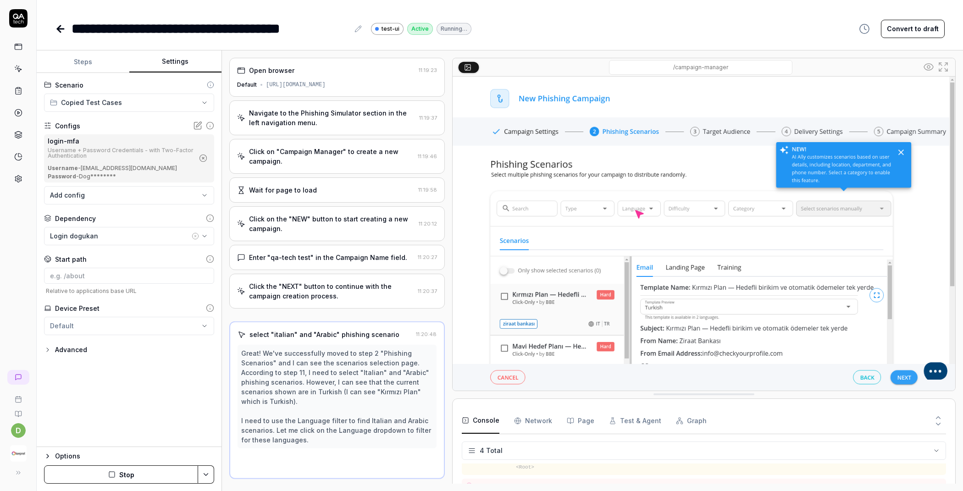
click at [100, 67] on button "Steps" at bounding box center [83, 62] width 93 height 22
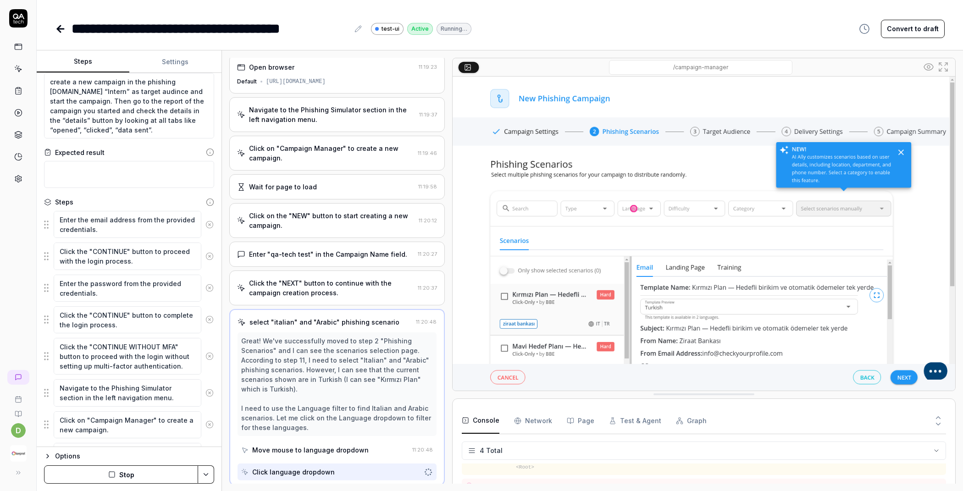
scroll to position [2, 0]
click at [206, 222] on circle at bounding box center [209, 224] width 7 height 7
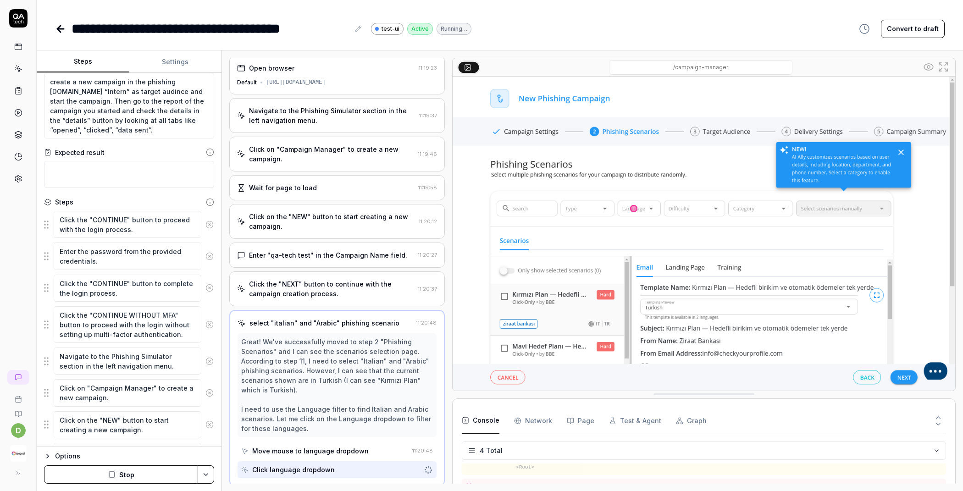
click at [205, 222] on icon at bounding box center [209, 225] width 8 height 8
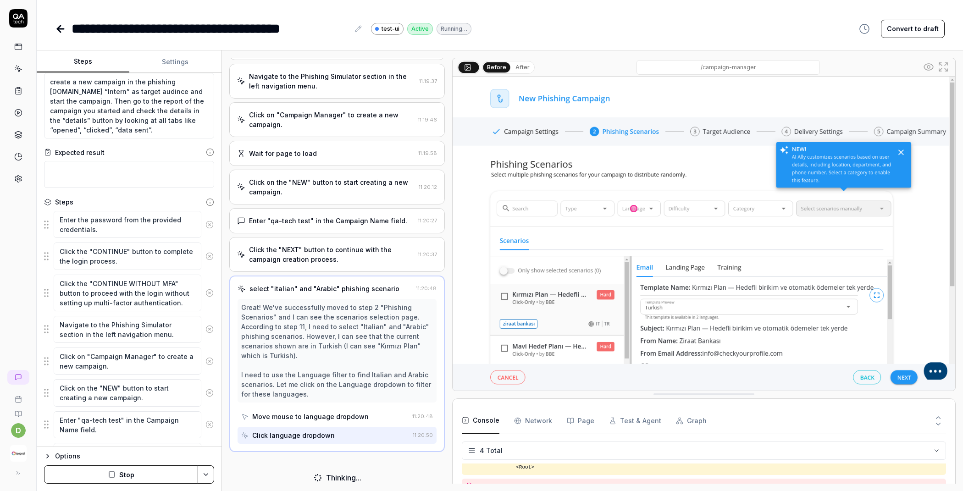
click at [205, 222] on icon at bounding box center [209, 225] width 8 height 8
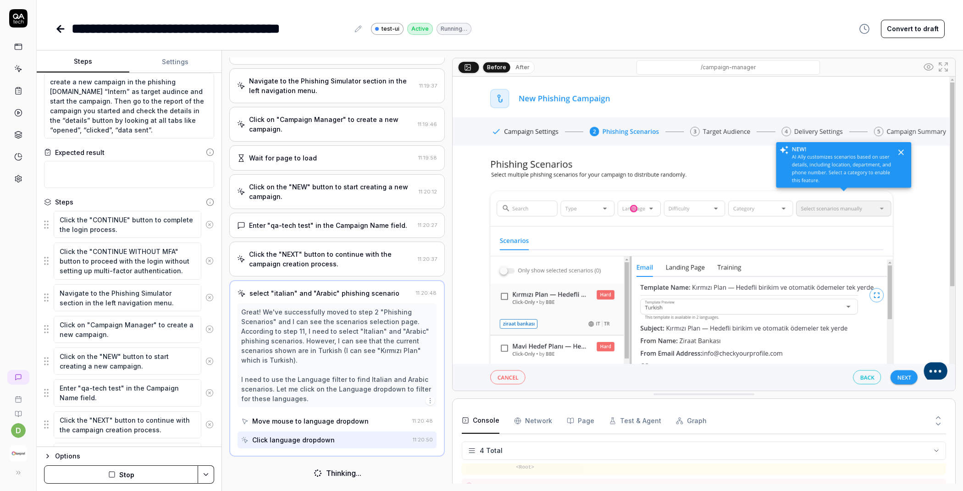
click at [205, 222] on icon at bounding box center [209, 225] width 8 height 8
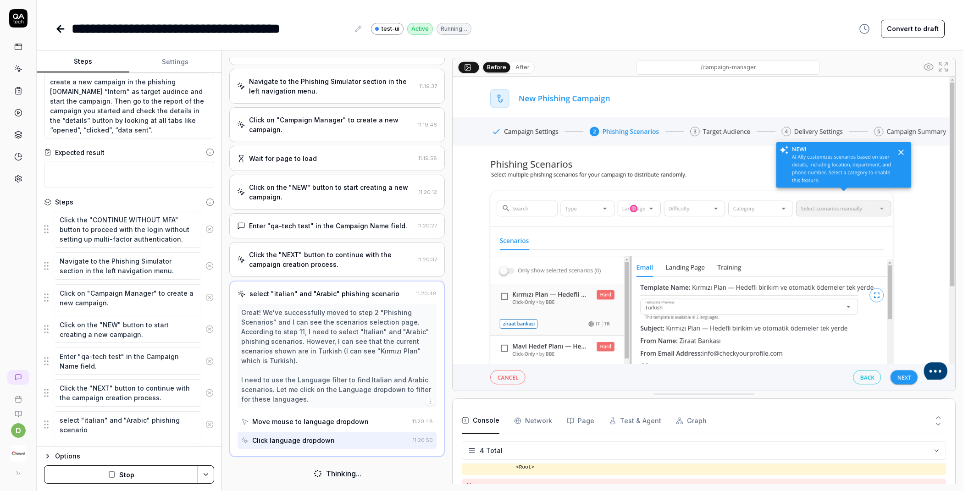
click at [203, 222] on button at bounding box center [209, 229] width 16 height 18
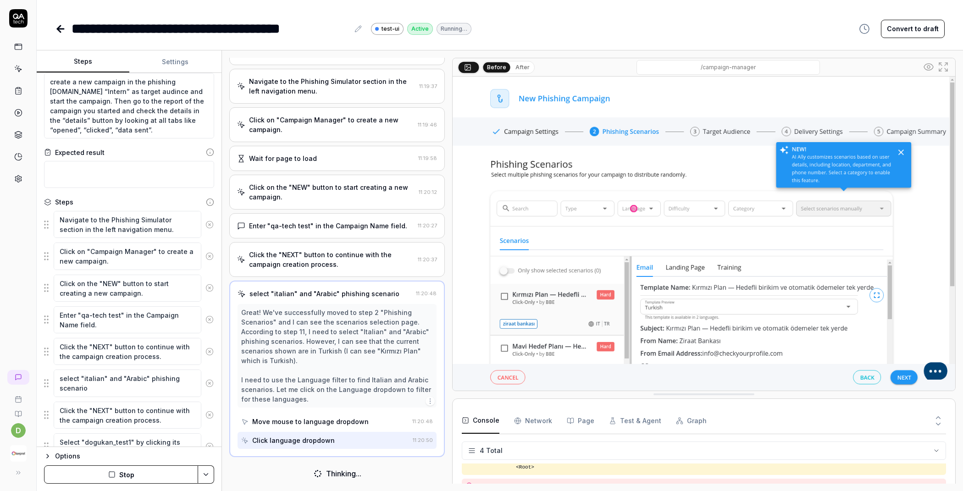
click at [205, 226] on icon at bounding box center [209, 225] width 8 height 8
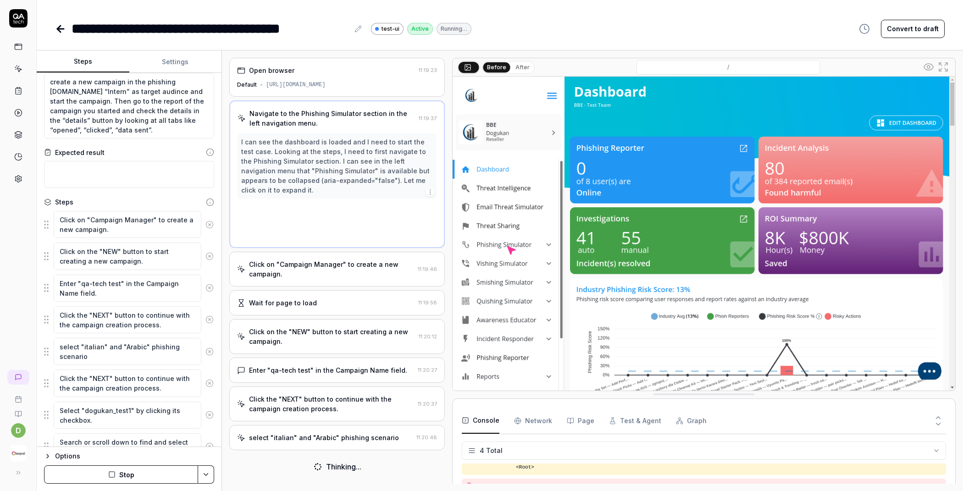
click at [205, 226] on icon at bounding box center [209, 225] width 8 height 8
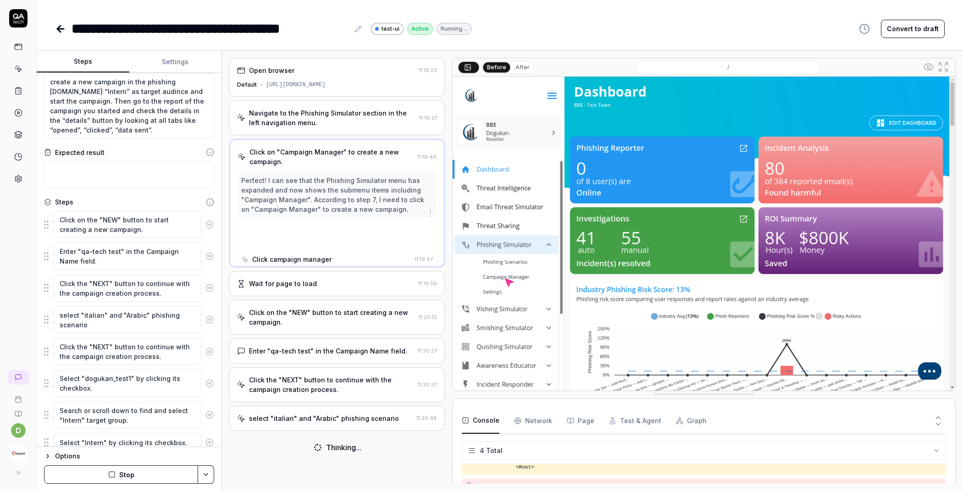
click at [205, 226] on icon at bounding box center [209, 225] width 8 height 8
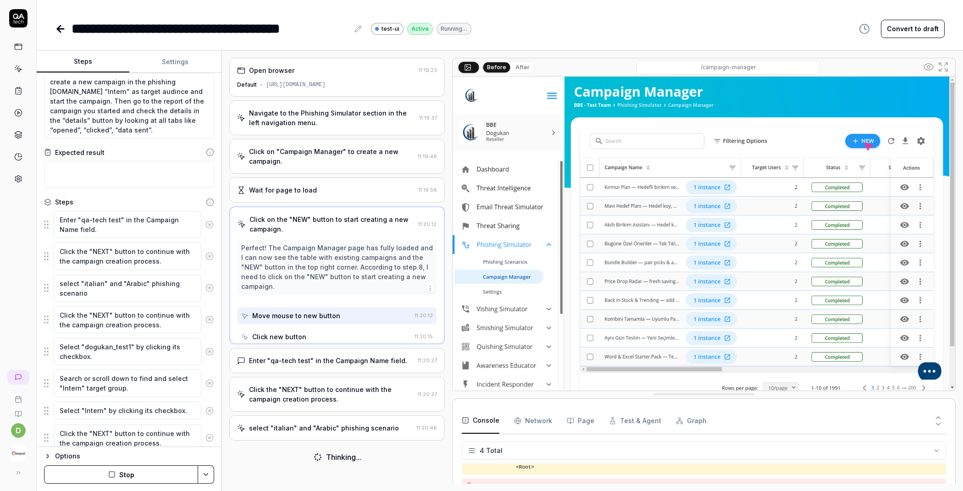
click at [205, 226] on icon at bounding box center [209, 225] width 8 height 8
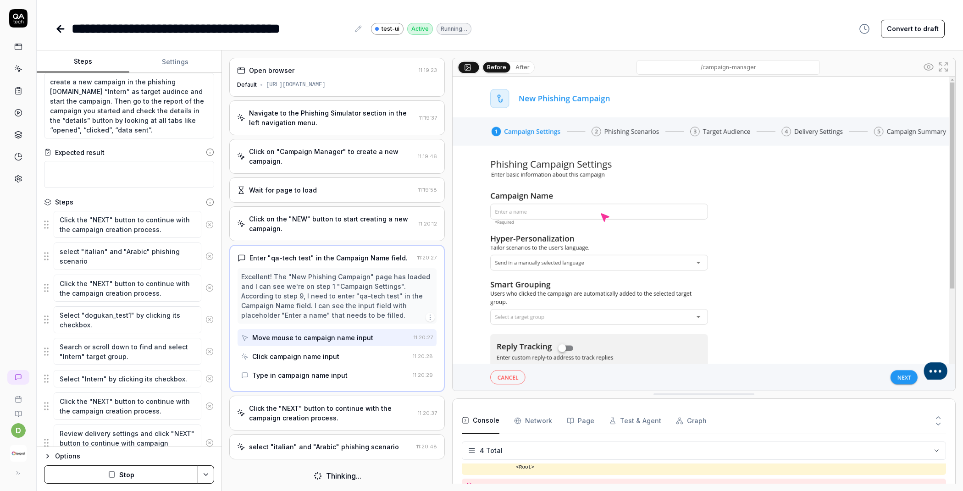
click at [205, 226] on icon at bounding box center [209, 225] width 8 height 8
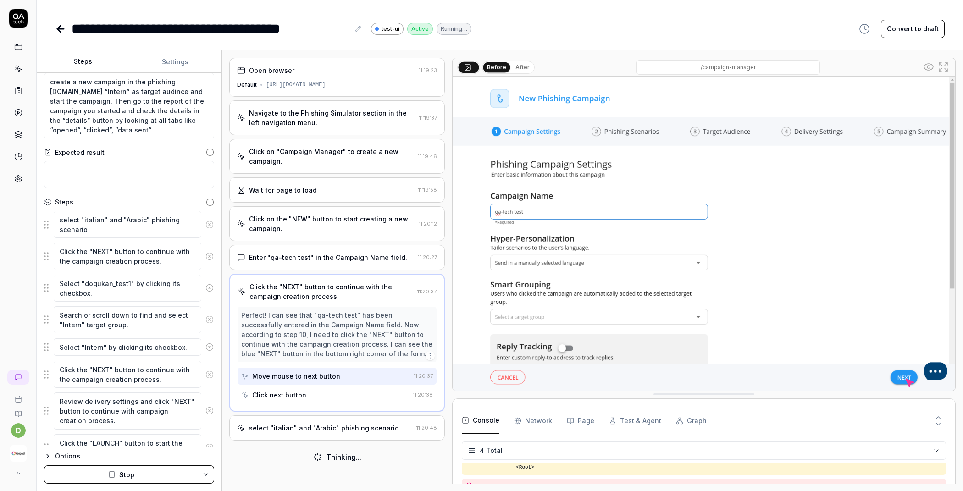
click at [205, 226] on icon at bounding box center [209, 225] width 8 height 8
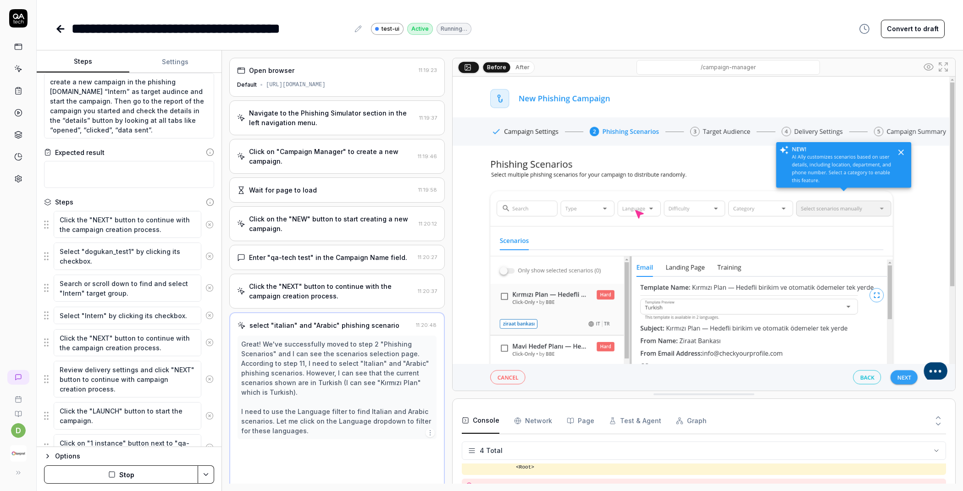
scroll to position [2, 0]
click at [205, 226] on icon at bounding box center [209, 225] width 8 height 8
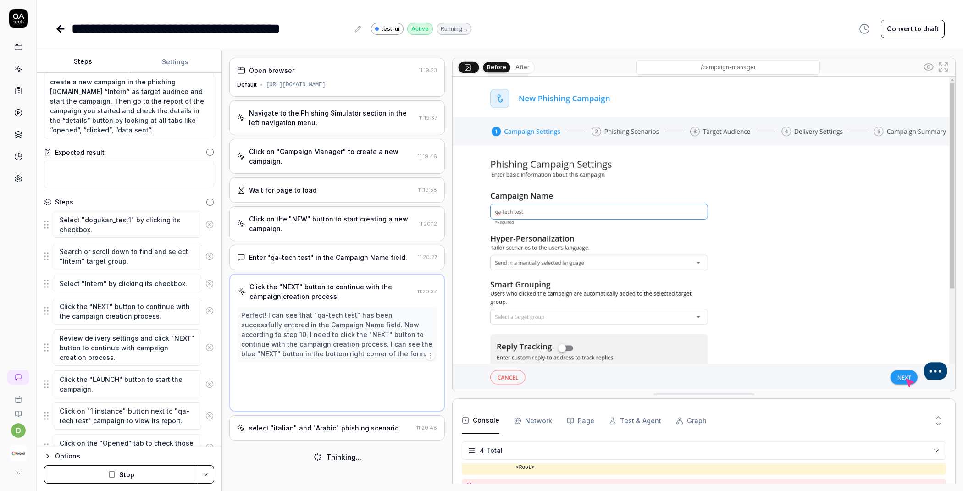
scroll to position [0, 0]
click at [205, 226] on icon at bounding box center [209, 225] width 8 height 8
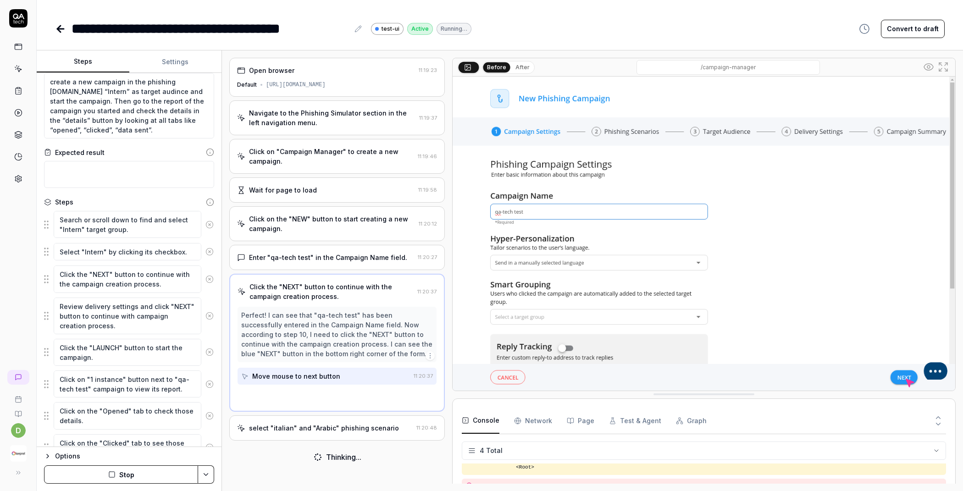
click at [205, 226] on icon at bounding box center [209, 225] width 8 height 8
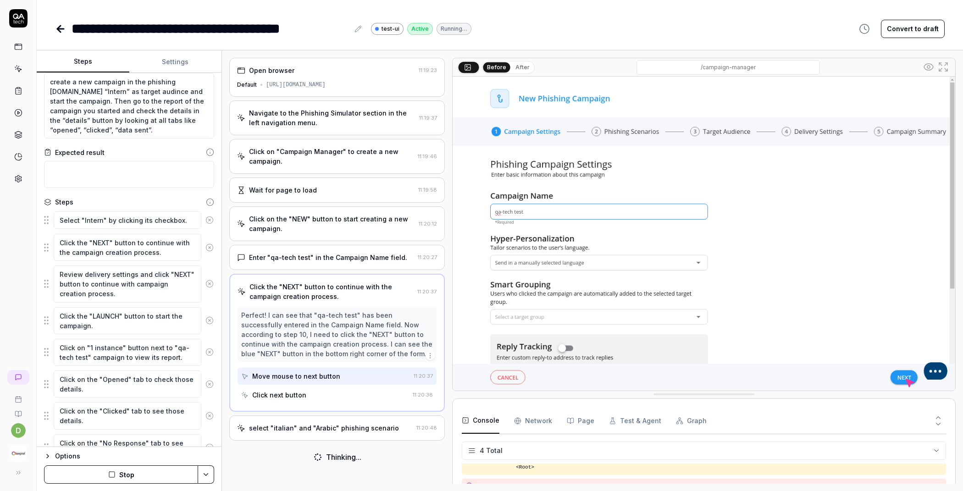
click at [202, 226] on button at bounding box center [209, 220] width 16 height 18
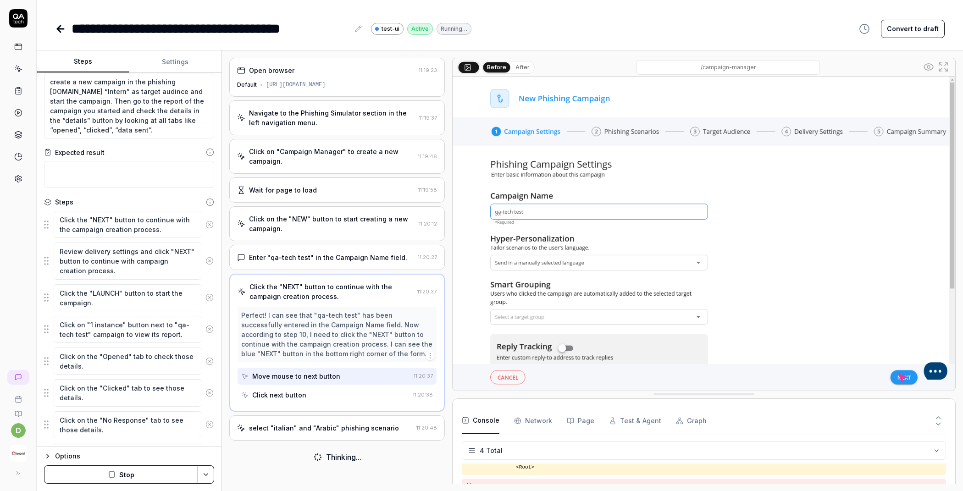
click at [205, 226] on icon at bounding box center [209, 225] width 8 height 8
click at [205, 226] on icon at bounding box center [209, 229] width 8 height 8
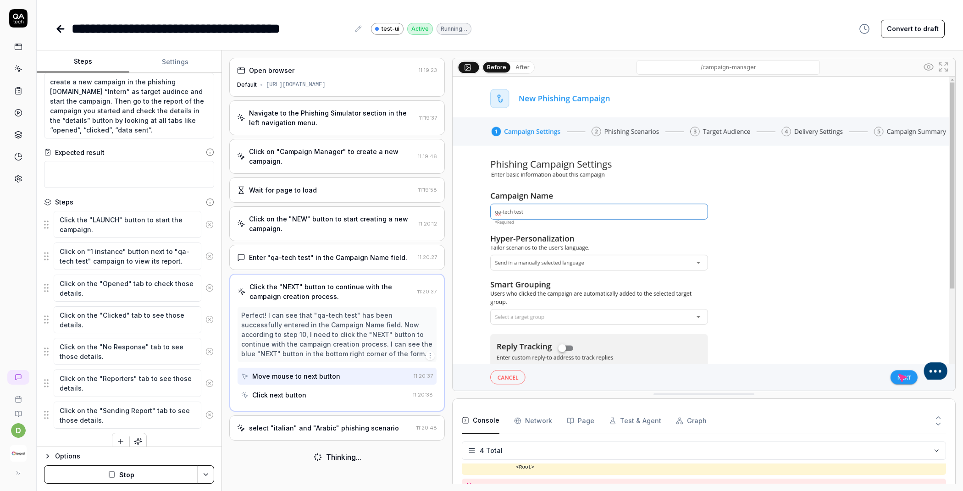
click at [205, 226] on icon at bounding box center [209, 225] width 8 height 8
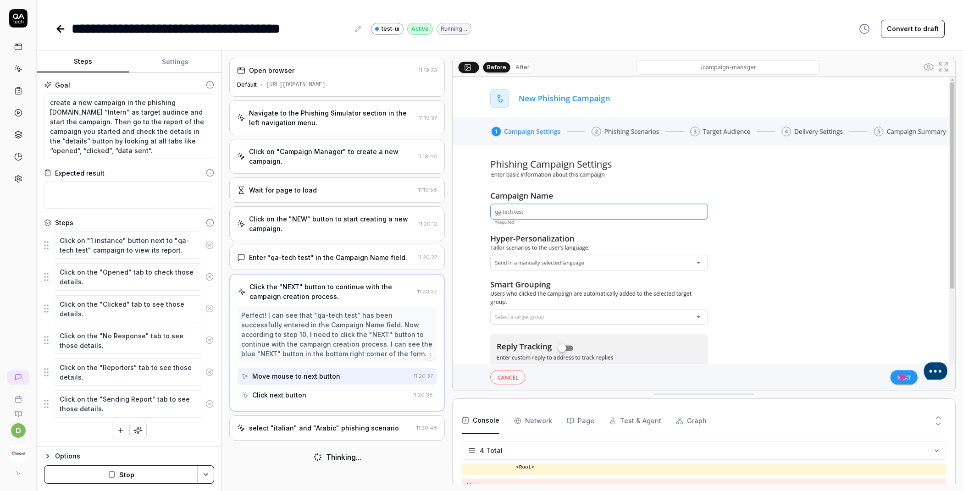
click at [202, 226] on div "Steps" at bounding box center [129, 223] width 170 height 10
click at [207, 240] on button at bounding box center [209, 245] width 16 height 18
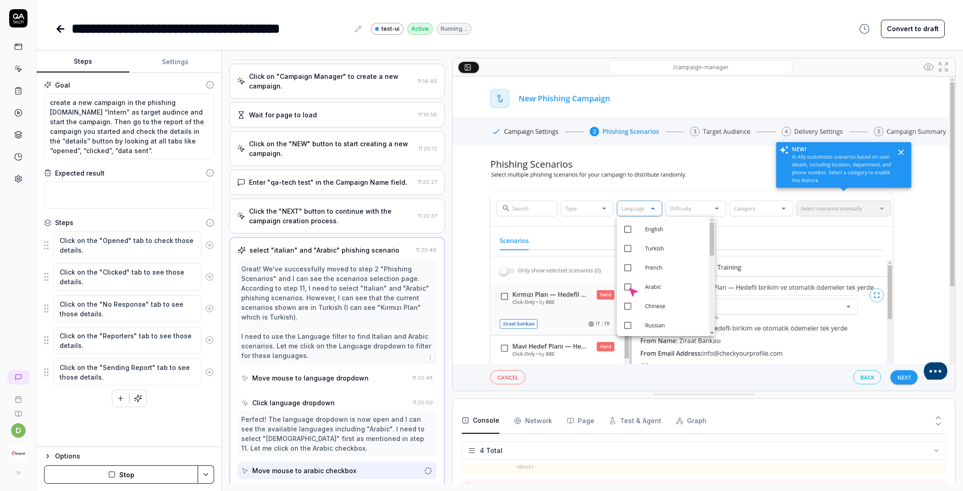
scroll to position [76, 0]
click at [208, 244] on icon at bounding box center [209, 245] width 8 height 8
click at [209, 245] on icon at bounding box center [209, 245] width 8 height 8
click at [209, 246] on icon at bounding box center [209, 245] width 8 height 8
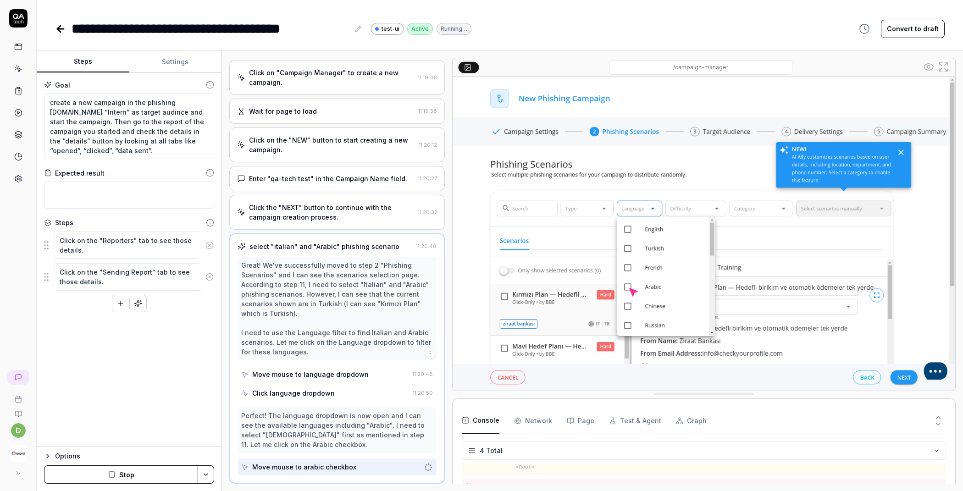
click at [209, 247] on icon at bounding box center [209, 245] width 8 height 8
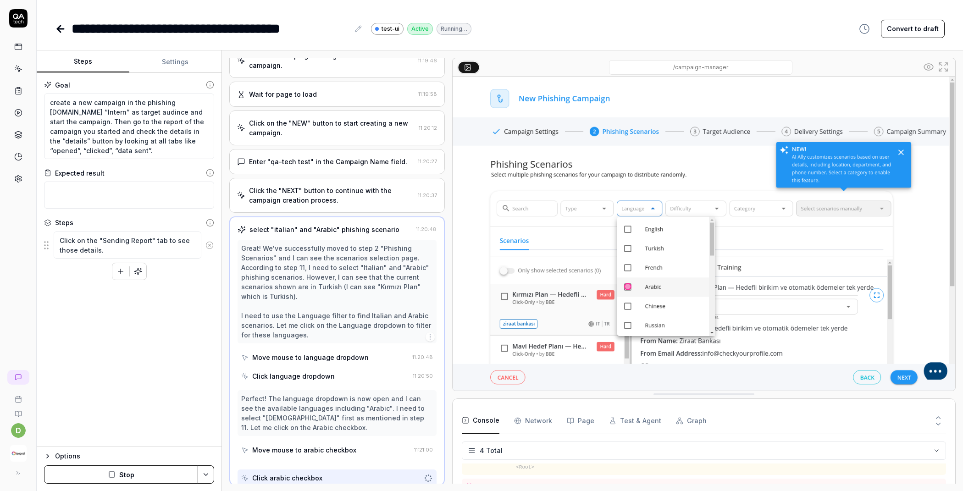
scroll to position [94, 0]
click at [209, 247] on icon at bounding box center [209, 245] width 8 height 8
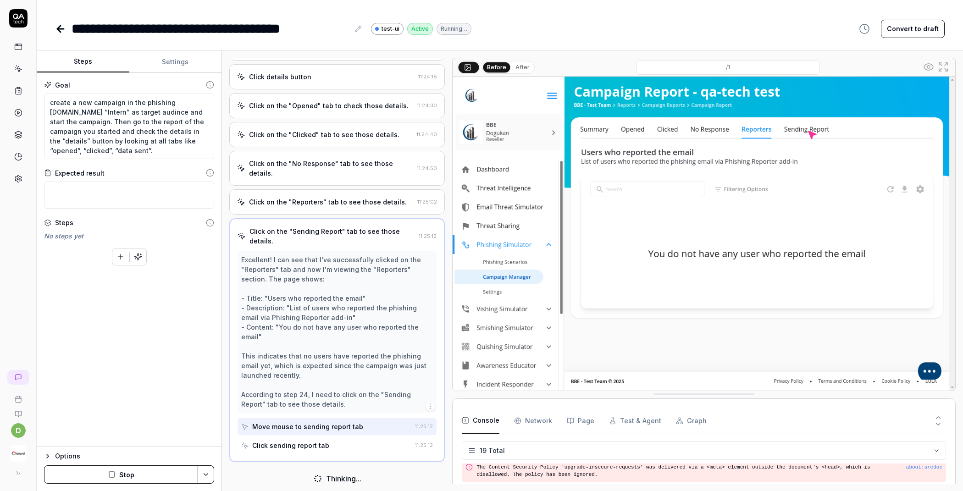
scroll to position [585, 0]
click at [526, 65] on button "After" at bounding box center [523, 67] width 22 height 10
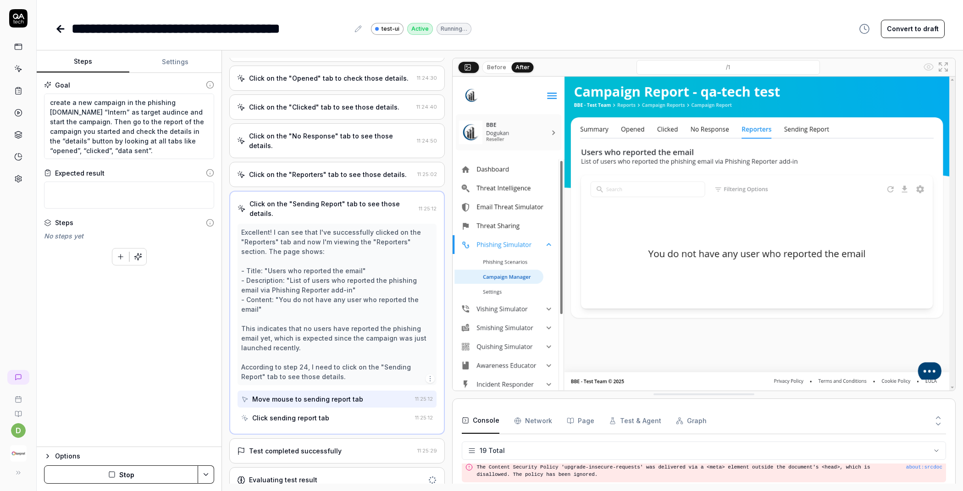
scroll to position [615, 0]
click at [364, 437] on div "Test completed successfully 11:25:29" at bounding box center [337, 449] width 216 height 25
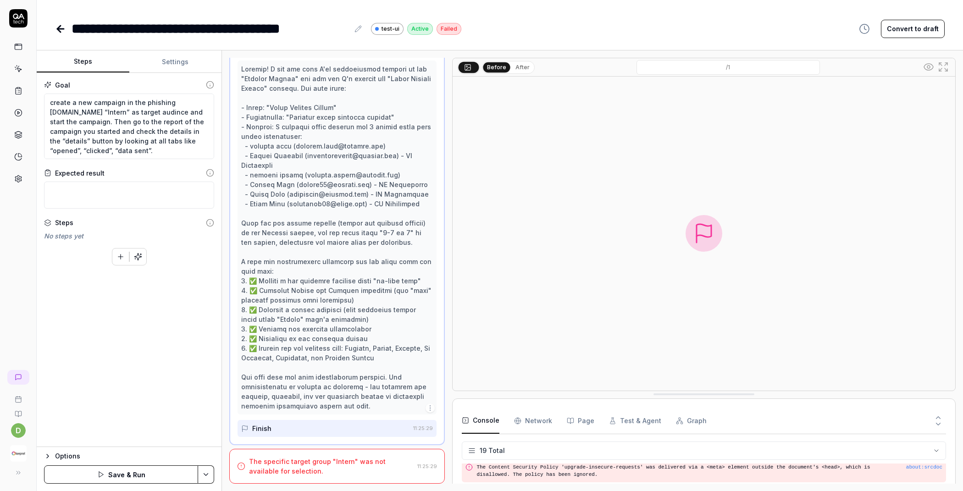
scroll to position [806, 0]
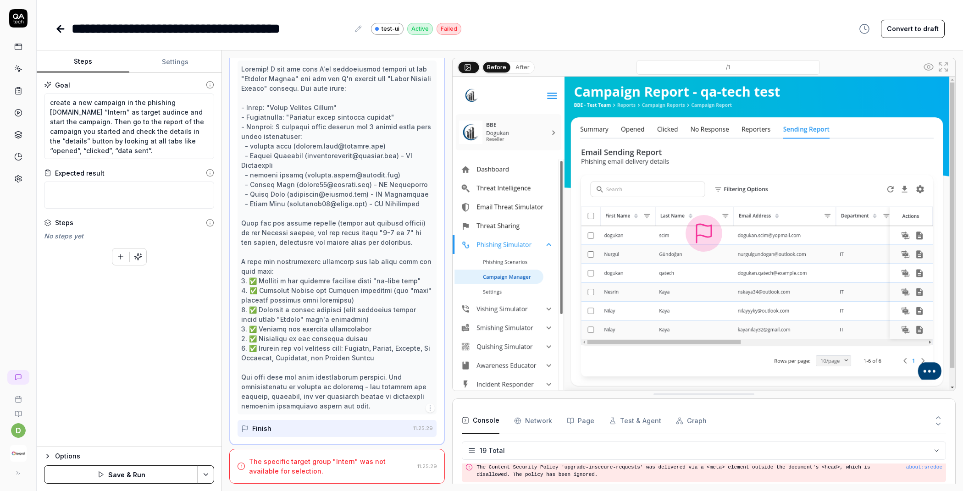
click at [354, 465] on div "The specific target group "Intern" was not available for selection." at bounding box center [331, 466] width 165 height 19
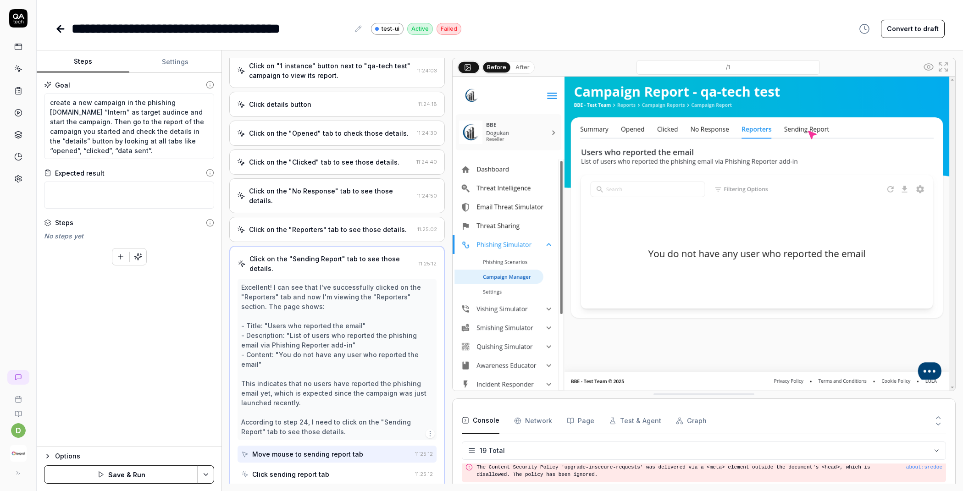
scroll to position [555, 0]
click at [209, 472] on html "**********" at bounding box center [481, 245] width 963 height 491
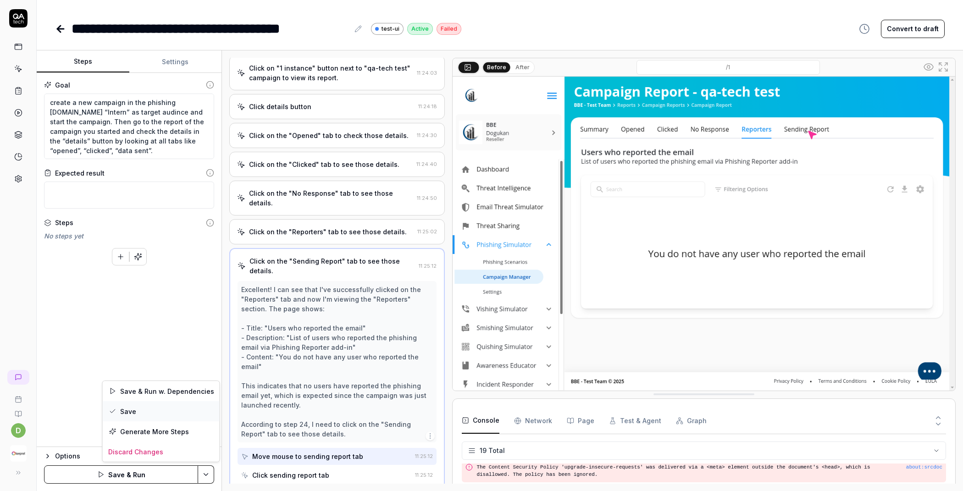
click at [159, 410] on div "Save" at bounding box center [161, 411] width 117 height 20
click at [20, 90] on icon at bounding box center [18, 91] width 8 height 8
type textarea "*"
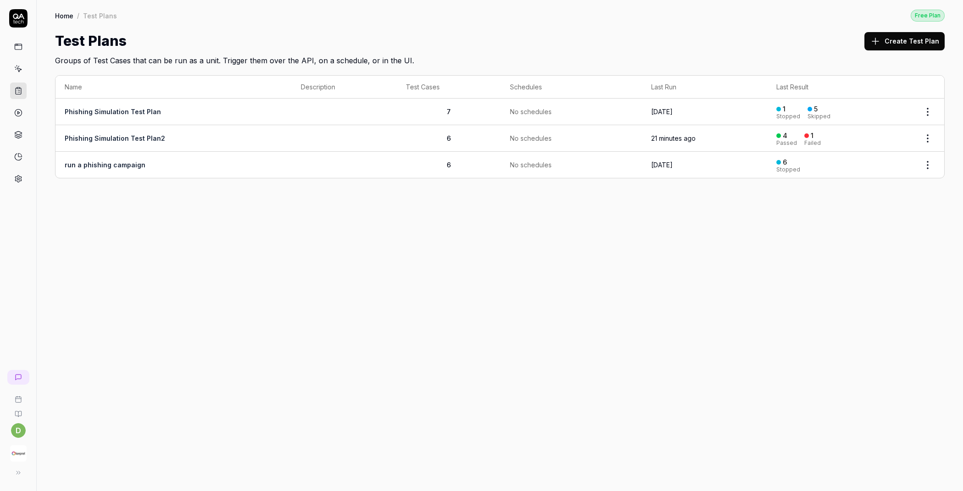
click at [123, 134] on link "Phishing Simulation Test Plan2" at bounding box center [115, 138] width 100 height 8
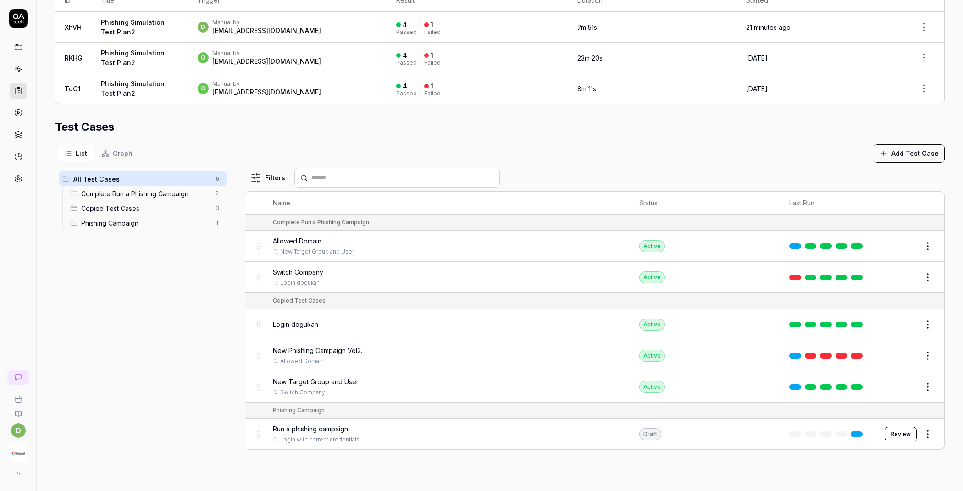
scroll to position [221, 0]
click at [924, 432] on html "**********" at bounding box center [481, 245] width 963 height 491
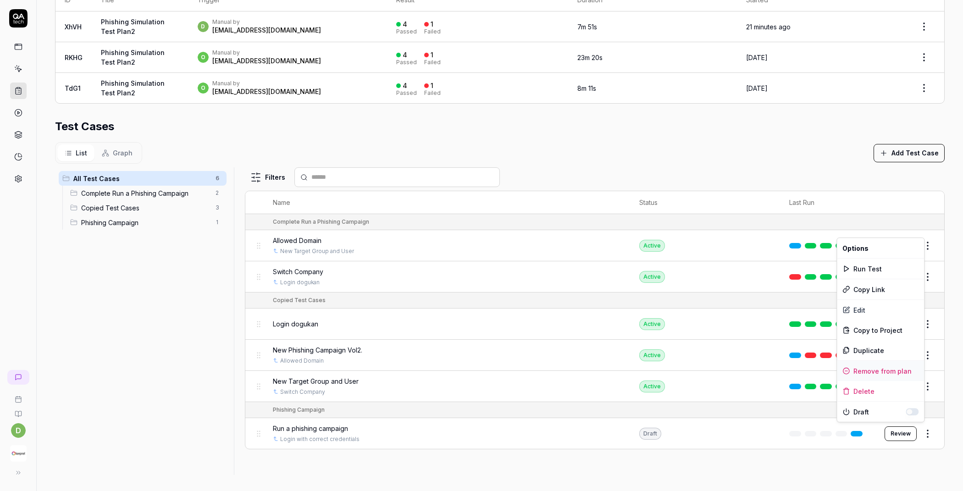
click at [886, 372] on div "Remove from plan" at bounding box center [880, 371] width 87 height 20
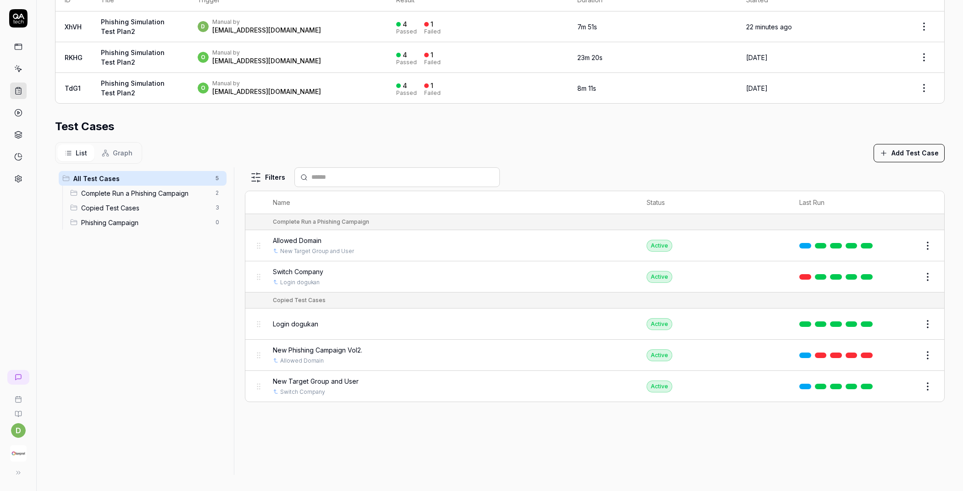
click at [905, 151] on button "Add Test Case" at bounding box center [909, 153] width 71 height 18
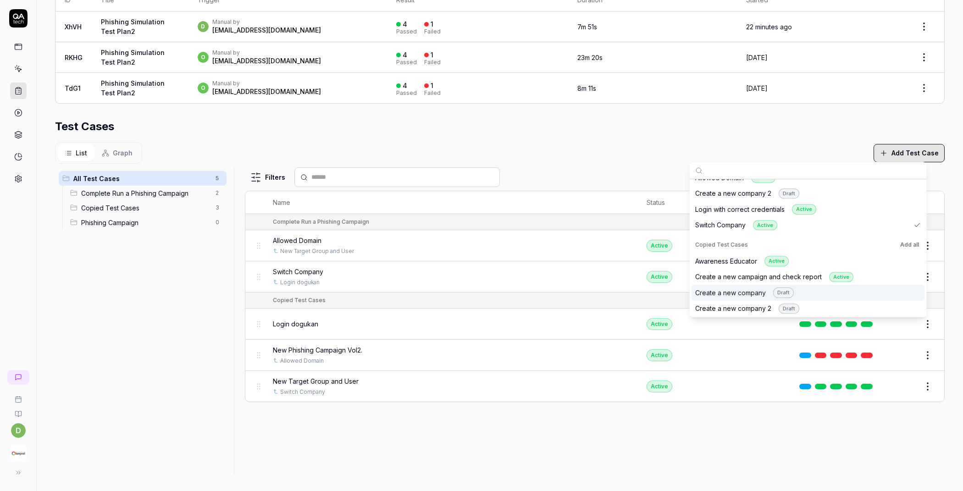
scroll to position [29, 0]
click at [819, 273] on div "Create a new campaign and check report Active" at bounding box center [774, 276] width 158 height 11
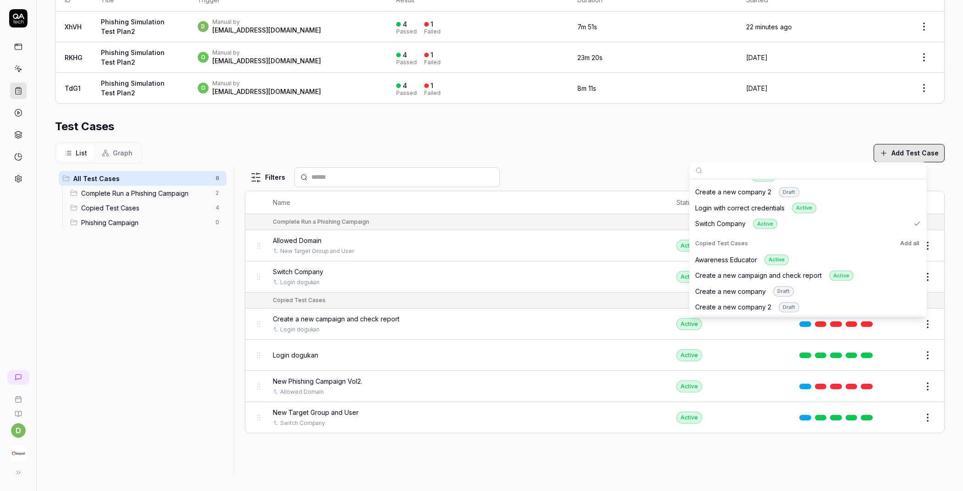
click at [494, 464] on div "Filters Name Status Last Run Complete Run a Phishing Campaign Allowed Domain Ne…" at bounding box center [595, 321] width 700 height 308
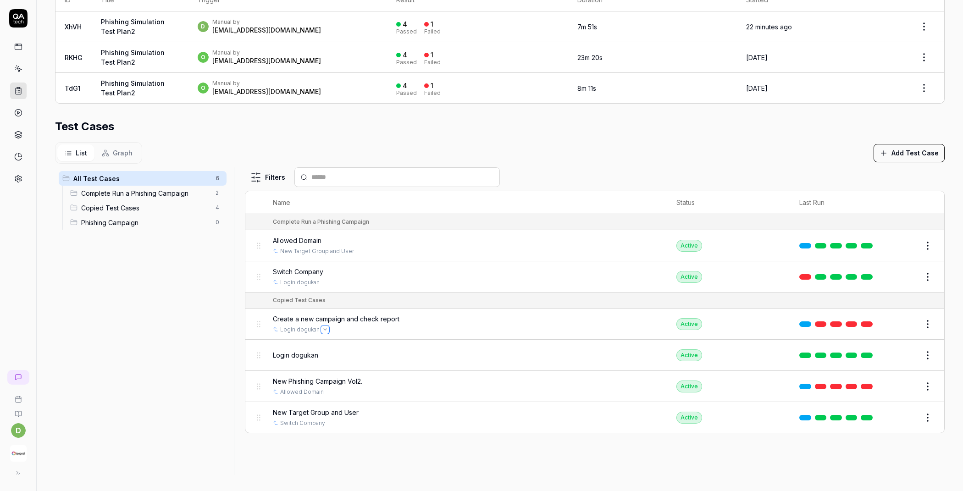
click at [324, 329] on icon "Open selector" at bounding box center [325, 329] width 3 height 1
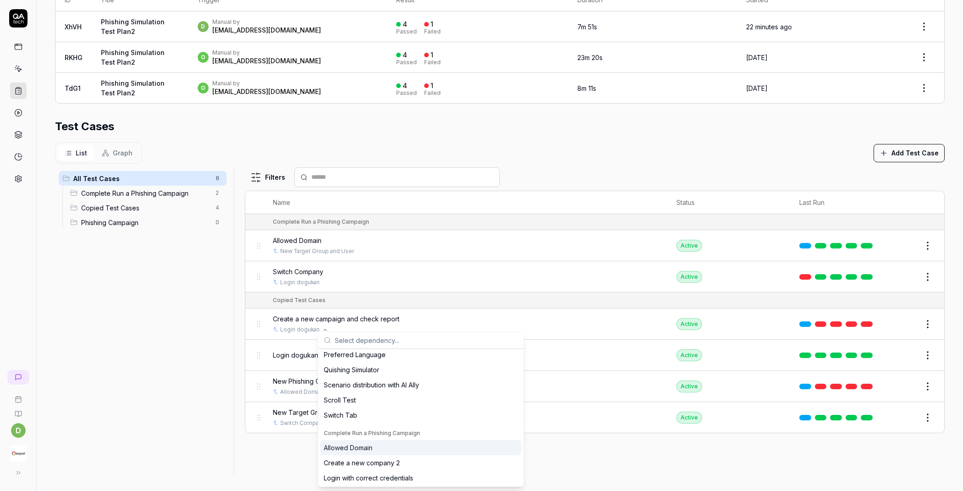
scroll to position [99, 0]
click at [372, 443] on div "Allowed Domain" at bounding box center [348, 443] width 49 height 10
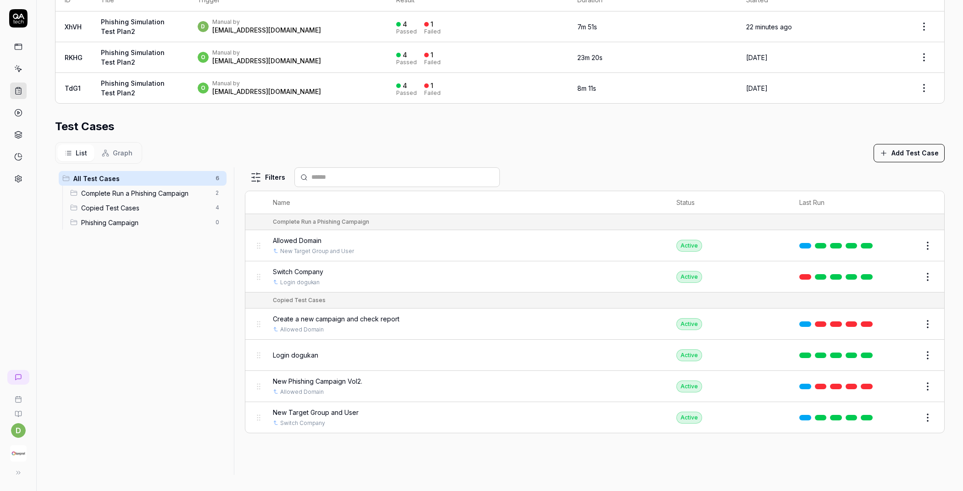
click at [918, 383] on html "**********" at bounding box center [481, 245] width 963 height 491
click at [899, 319] on div "Remove from plan" at bounding box center [880, 324] width 87 height 20
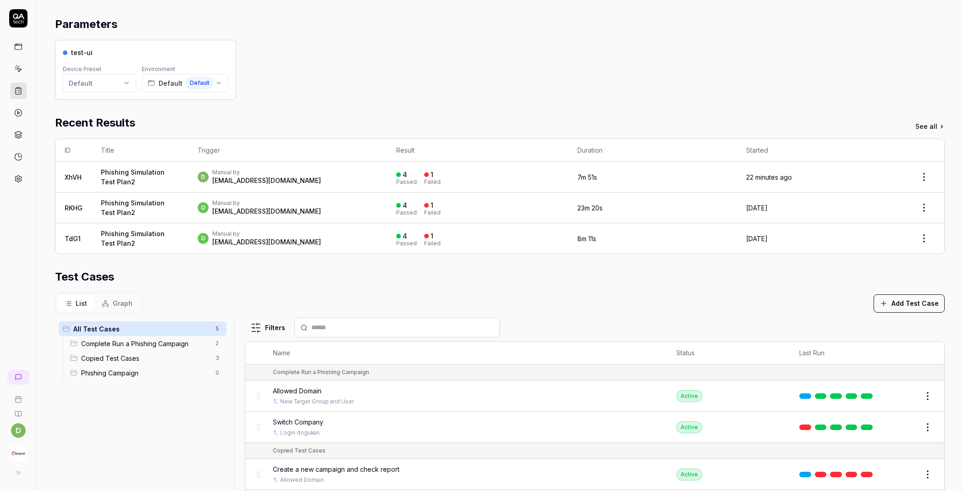
scroll to position [0, 0]
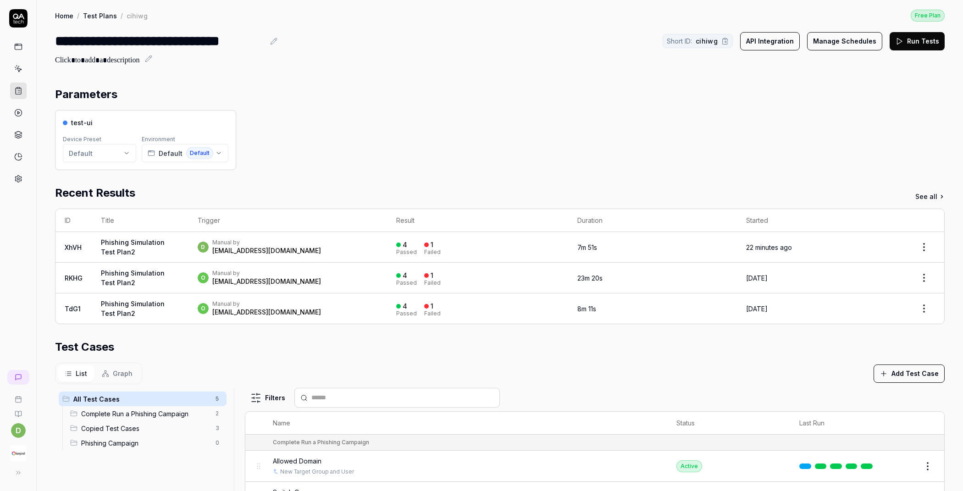
click at [909, 45] on button "Run Tests" at bounding box center [917, 41] width 55 height 18
